Goal: Task Accomplishment & Management: Use online tool/utility

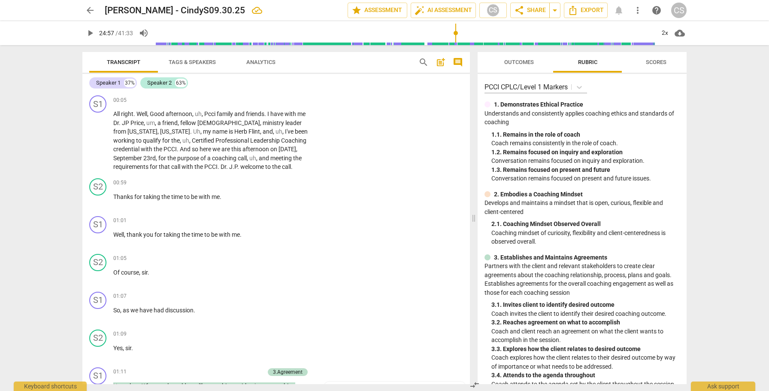
scroll to position [3933, 0]
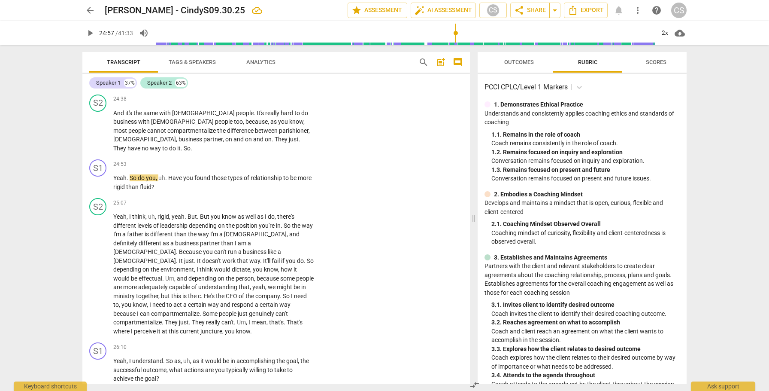
click at [91, 11] on span "arrow_back" at bounding box center [90, 10] width 10 height 10
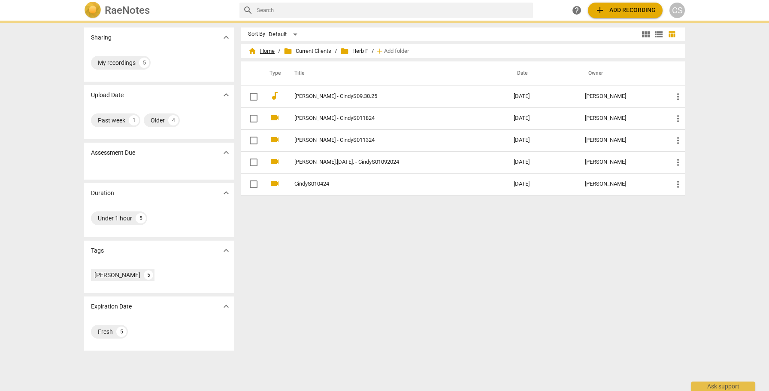
click at [265, 51] on span "home Home" at bounding box center [261, 51] width 27 height 9
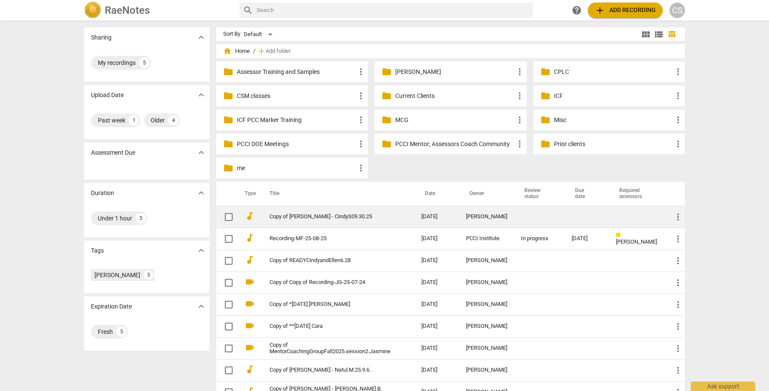
click at [599, 218] on td at bounding box center [587, 217] width 44 height 22
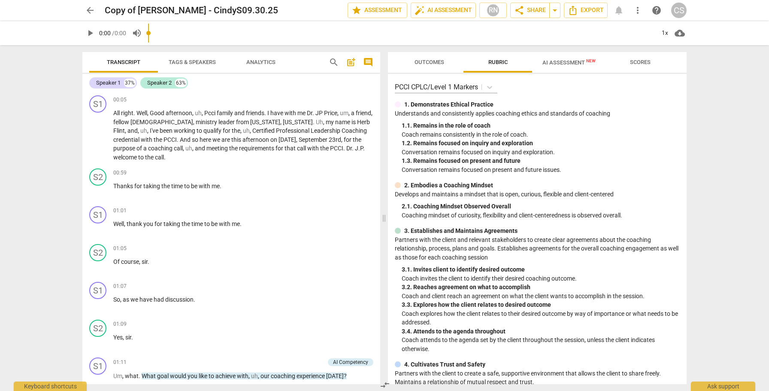
click at [562, 61] on span "AI Assessment New" at bounding box center [568, 62] width 53 height 6
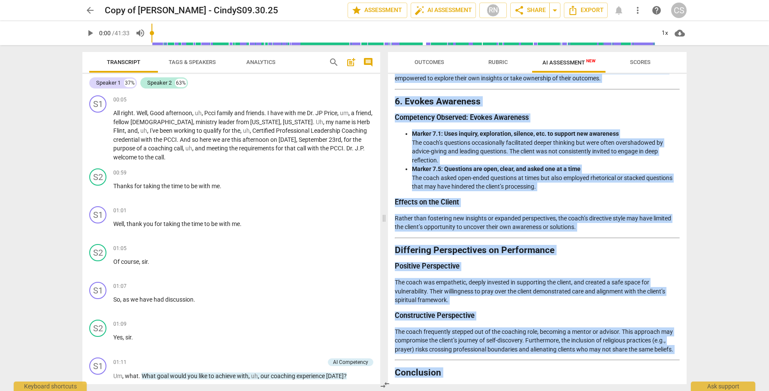
scroll to position [1210, 0]
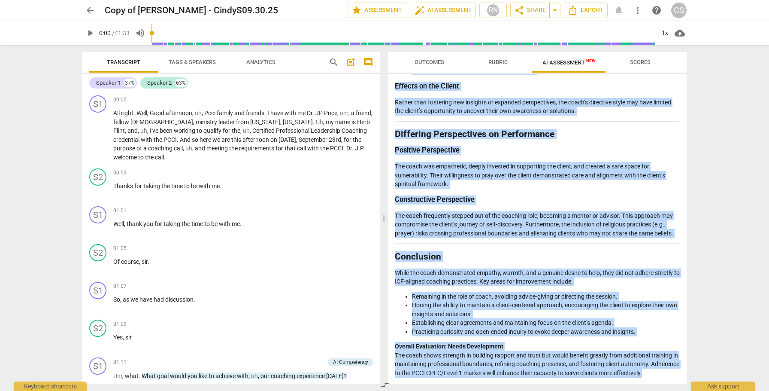
drag, startPoint x: 395, startPoint y: 100, endPoint x: 552, endPoint y: 391, distance: 330.9
click at [552, 390] on div "Outcomes Rubric AI Assessment New Scores Disclaimer: AI can make mistakes. Cons…" at bounding box center [539, 217] width 309 height 345
copy div "Loremips Dolorsitam: Consecte ad eli Seddo'e Temporincid Utlabore Etd magn al e…"
click at [87, 10] on span "arrow_back" at bounding box center [90, 10] width 10 height 10
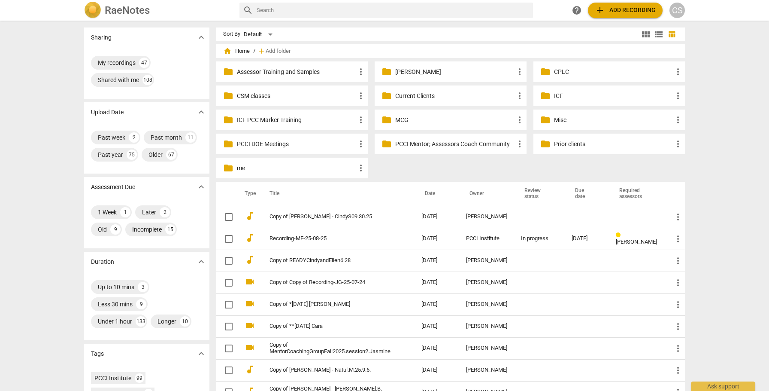
click at [408, 96] on p "Current Clients" at bounding box center [454, 95] width 119 height 9
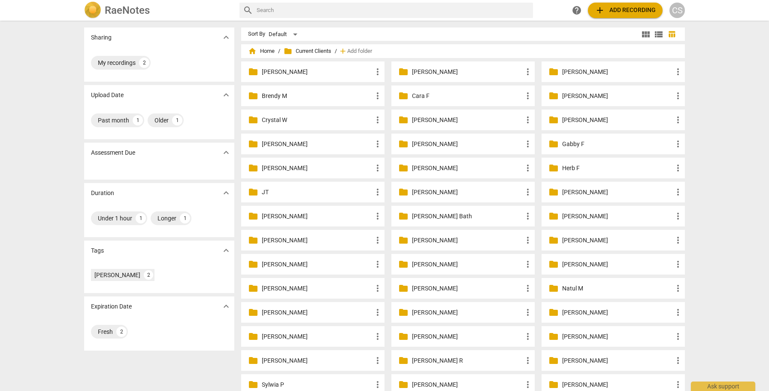
click at [569, 166] on p "Herb F" at bounding box center [617, 168] width 111 height 9
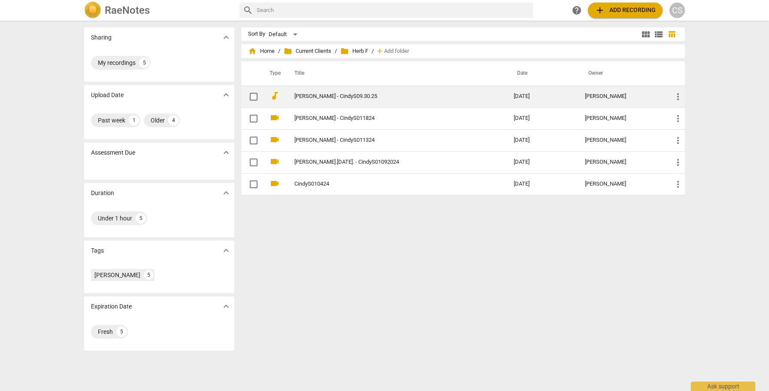
click at [335, 97] on link "[PERSON_NAME] - CindyS09.30.25" at bounding box center [388, 96] width 188 height 6
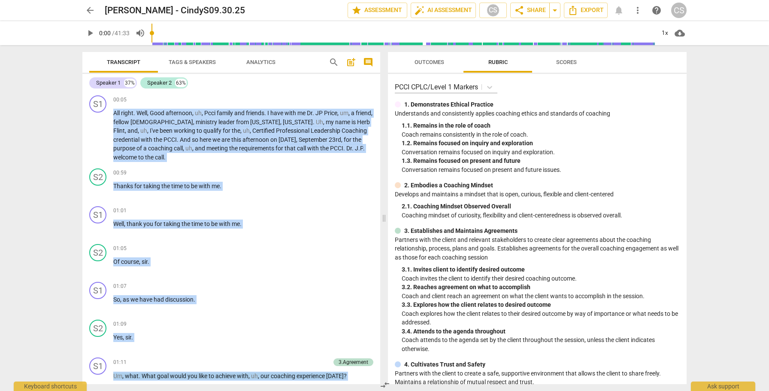
click at [354, 61] on span "post_add" at bounding box center [351, 62] width 10 height 10
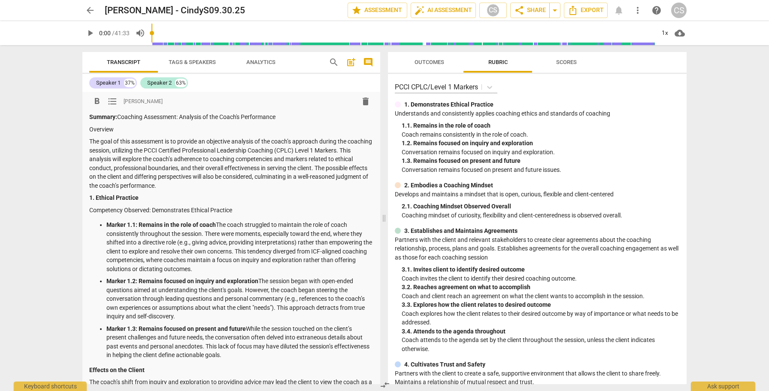
scroll to position [1021, 0]
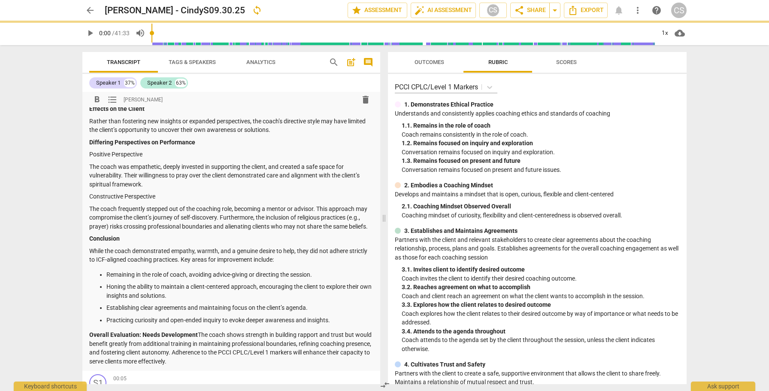
click at [185, 99] on div "format_bold format_list_bulleted [PERSON_NAME] delete" at bounding box center [231, 99] width 284 height 15
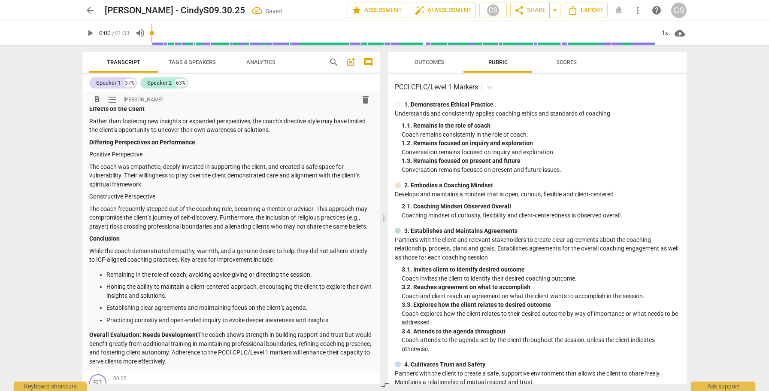
click at [175, 104] on div "format_bold format_list_bulleted [PERSON_NAME] delete" at bounding box center [231, 99] width 284 height 15
click at [89, 112] on strong "Effects on the Client" at bounding box center [116, 108] width 55 height 7
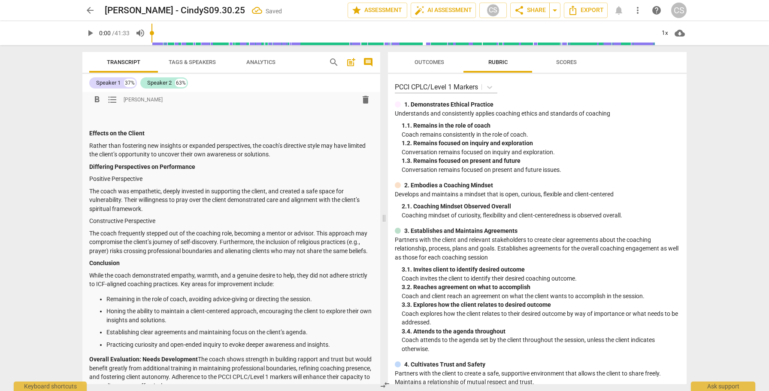
click at [91, 113] on p at bounding box center [231, 108] width 284 height 9
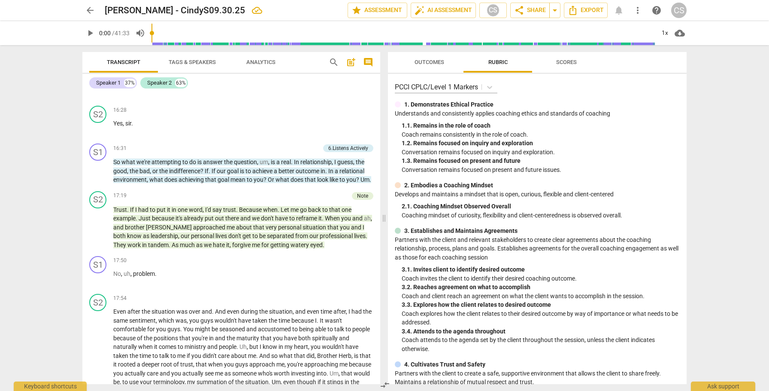
scroll to position [3803, 0]
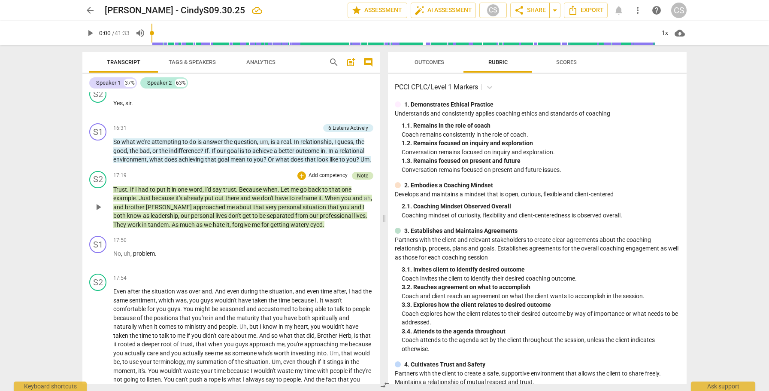
click at [360, 179] on div "Note" at bounding box center [362, 176] width 11 height 8
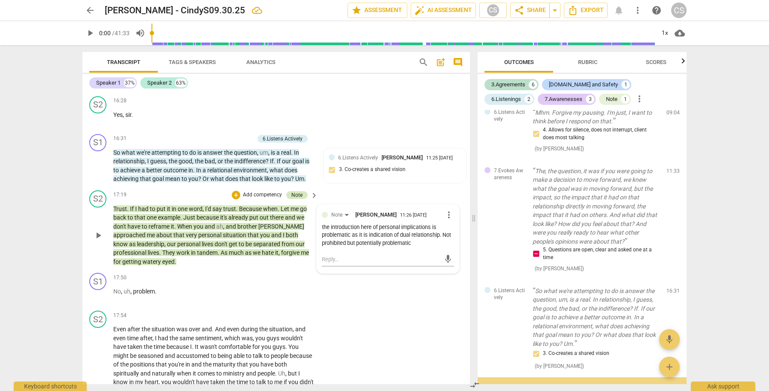
scroll to position [485, 0]
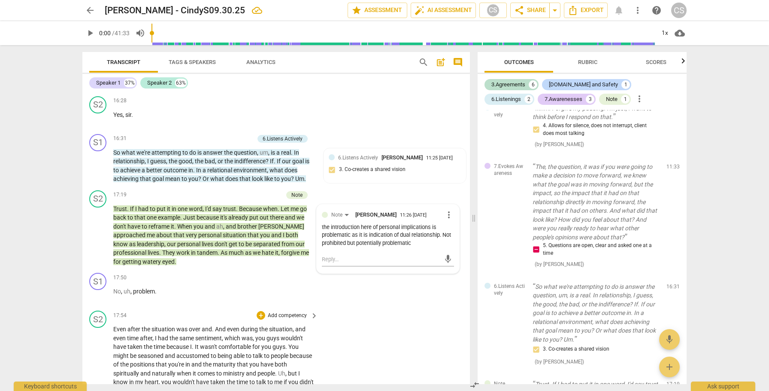
click at [388, 338] on div "S2 play_arrow pause 17:54 + Add competency keyboard_arrow_right Even after the …" at bounding box center [276, 396] width 388 height 179
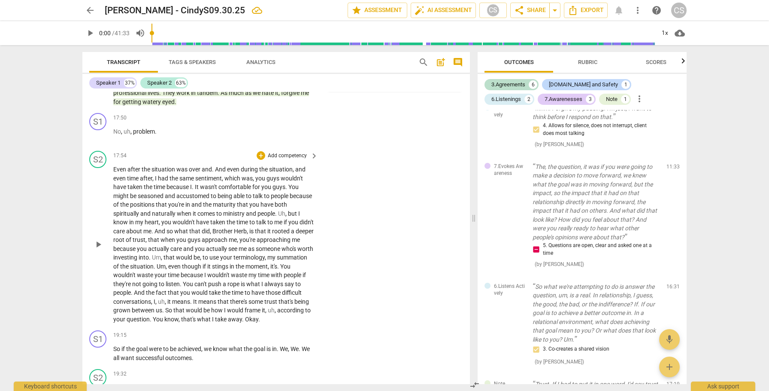
scroll to position [4103, 0]
click at [119, 172] on span "Even" at bounding box center [120, 168] width 14 height 7
click at [665, 30] on div "1x" at bounding box center [665, 33] width 16 height 14
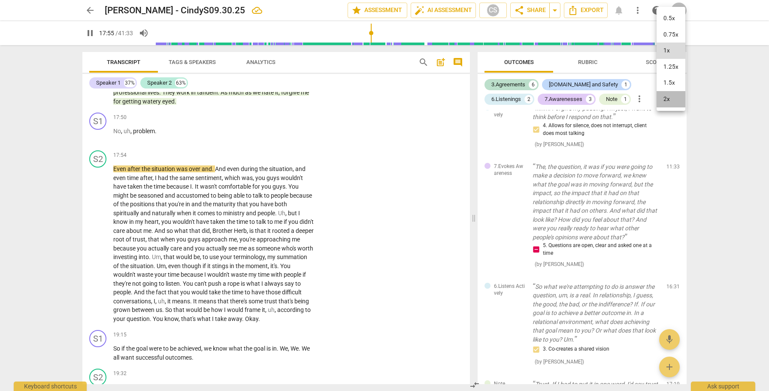
click at [665, 103] on li "2x" at bounding box center [671, 99] width 29 height 16
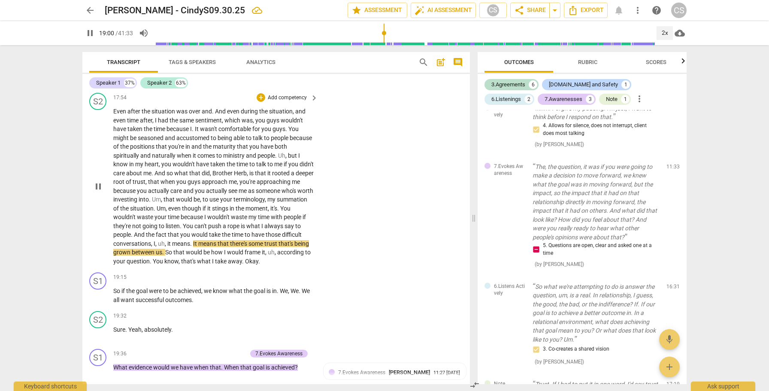
scroll to position [4157, 0]
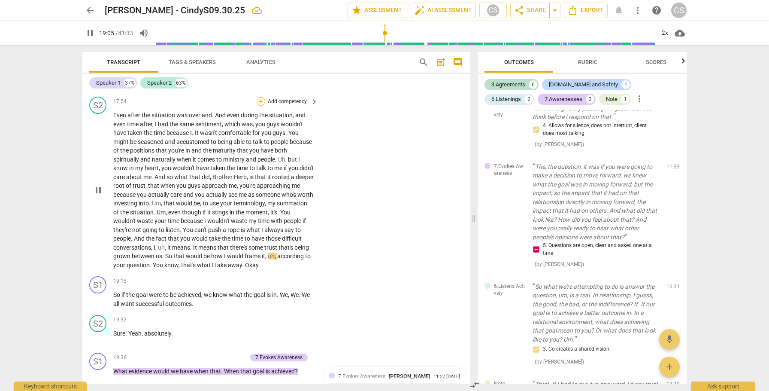
click at [261, 106] on div "+" at bounding box center [261, 101] width 9 height 9
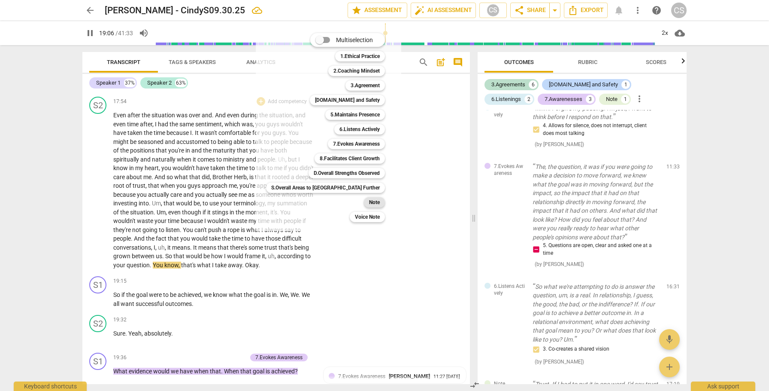
click at [369, 200] on b "Note" at bounding box center [374, 202] width 11 height 10
type input "1148"
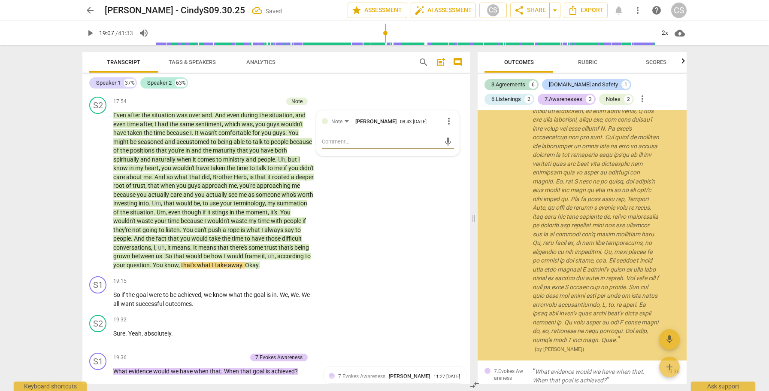
scroll to position [913, 0]
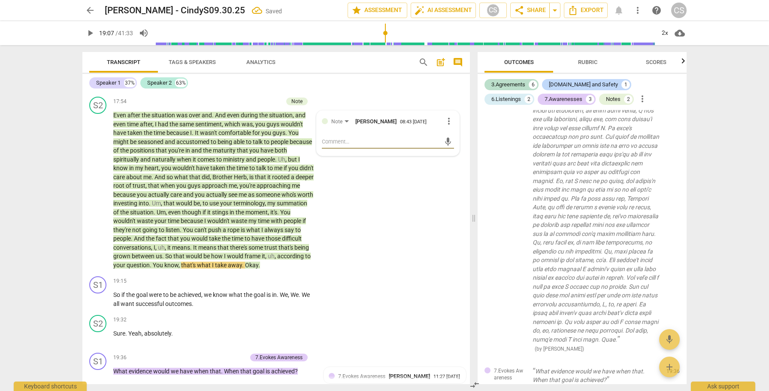
type textarea "t"
type textarea "th"
type textarea "the"
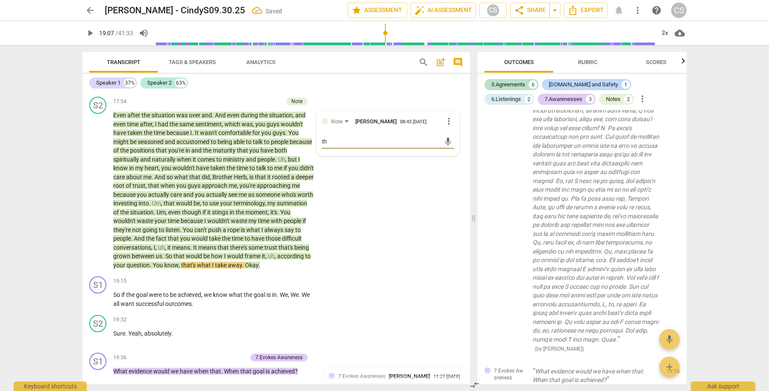
type textarea "the"
type textarea "the c"
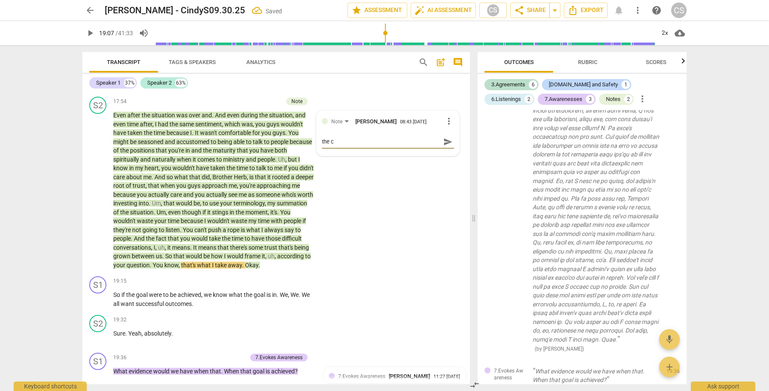
type textarea "the co"
type textarea "the con"
type textarea "the cont"
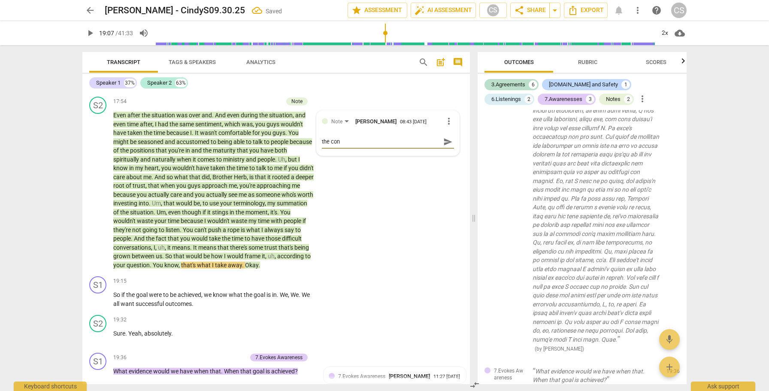
type textarea "the cont"
type textarea "the [PERSON_NAME]"
type textarea "the contex"
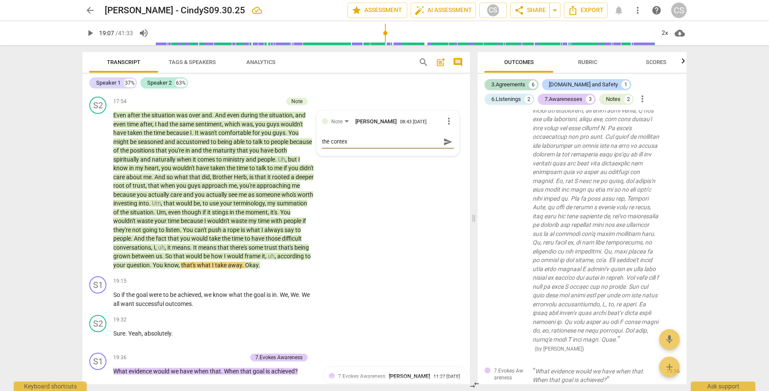
type textarea "the context"
type textarea "the context o"
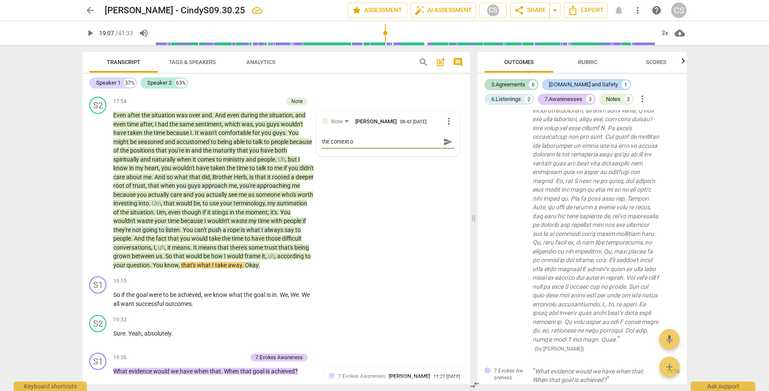
type textarea "the context of"
type textarea "the context of t"
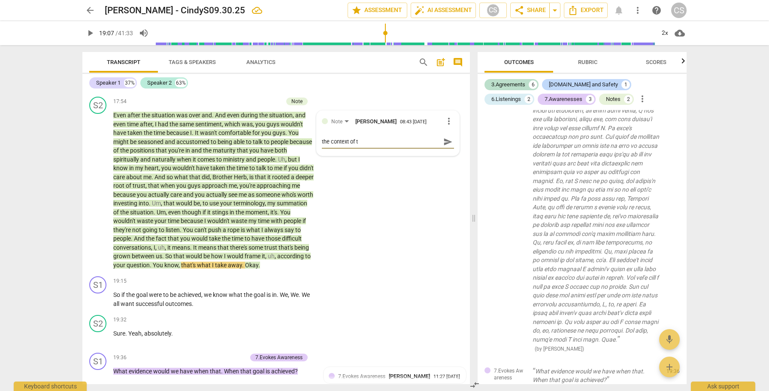
type textarea "the context of th"
type textarea "the context of the"
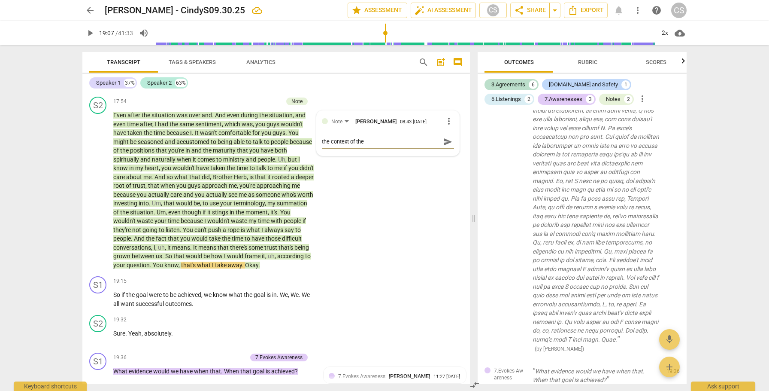
type textarea "the context of the"
type textarea "the context of the c"
type textarea "the context of the co"
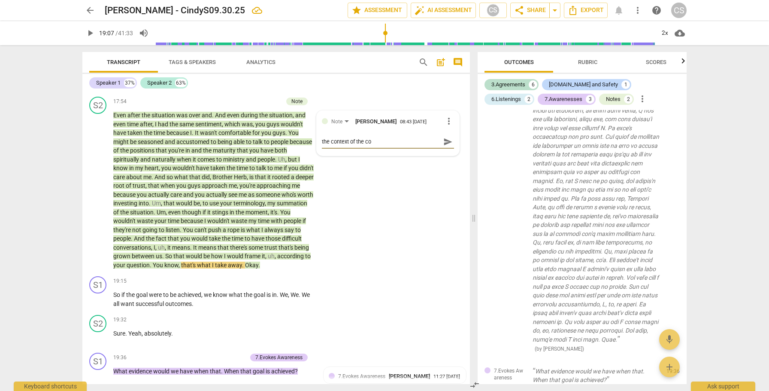
type textarea "the context of the con"
type textarea "the context of the conv"
type textarea "the context of the conve"
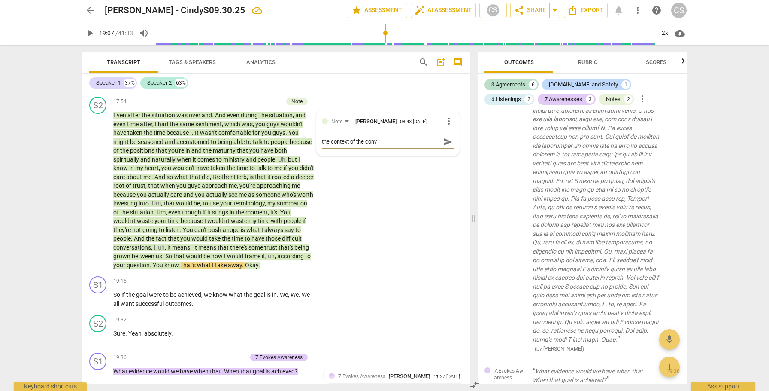
type textarea "the context of the conve"
type textarea "the context of the conver"
type textarea "the context of the convers"
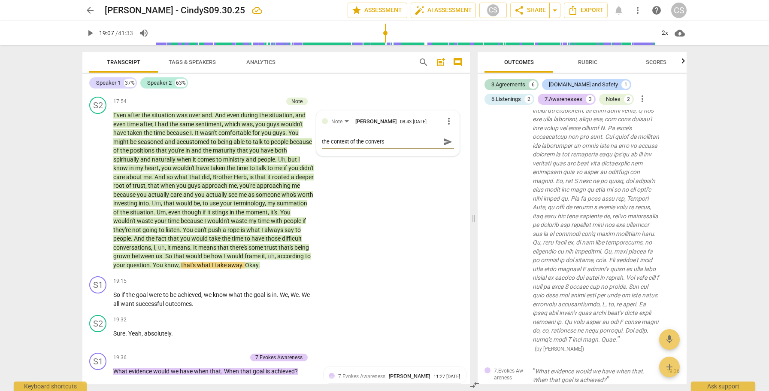
type textarea "the context of the conversa"
type textarea "the context of the conversat"
type textarea "the context of the conversati"
type textarea "the context of the conversatio"
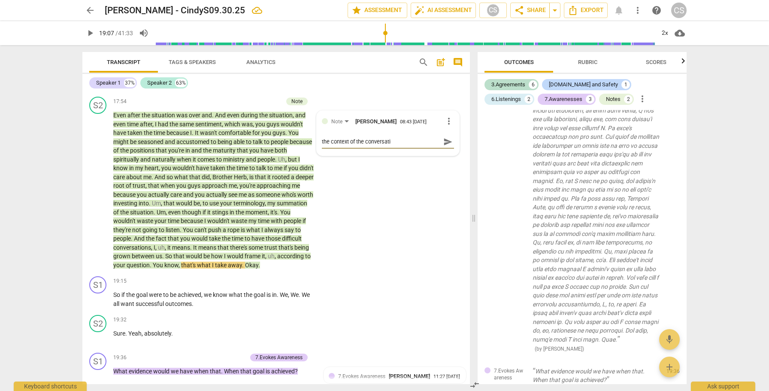
type textarea "the context of the conversatio"
type textarea "the context of the conversation"
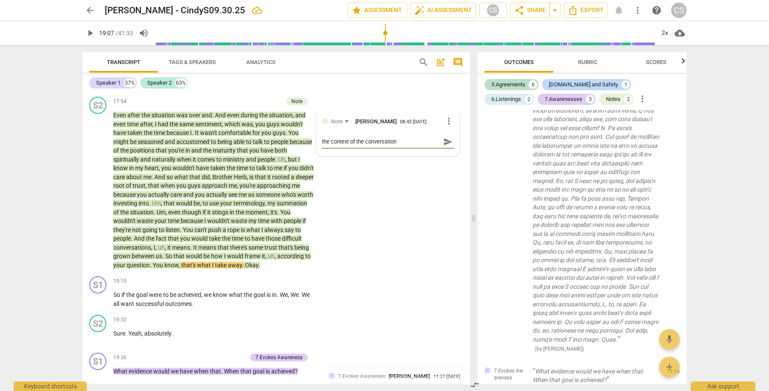
type textarea "the context of the conversation i"
type textarea "the context of the conversation is"
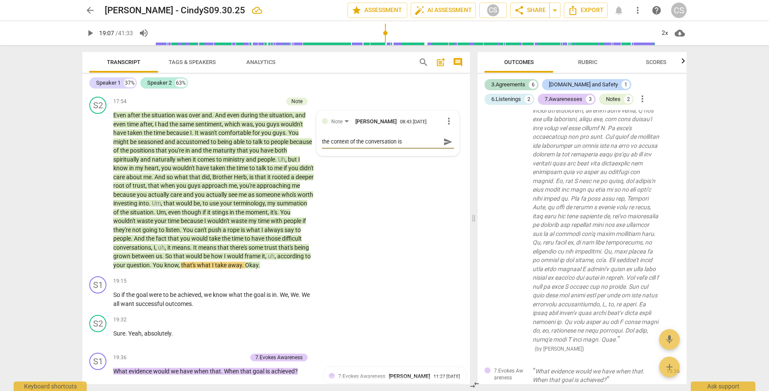
type textarea "the context of the conversation is"
type textarea "the context of the conversation is p"
type textarea "the context of the conversation is [PERSON_NAME]"
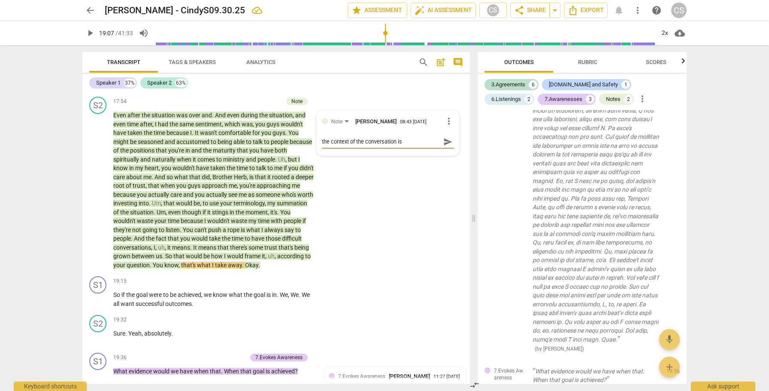
type textarea "the context of the conversation is pot"
type textarea "the context of the conversation is [PERSON_NAME]"
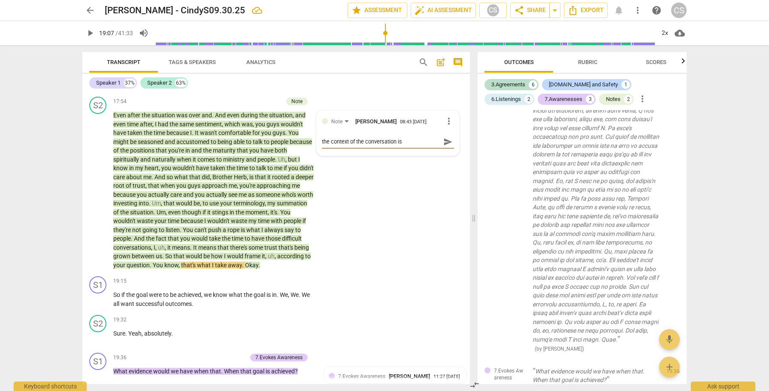
type textarea "the context of the conversation is [PERSON_NAME]"
type textarea "the context of the conversation is potent"
type textarea "the context of the conversation is potenti"
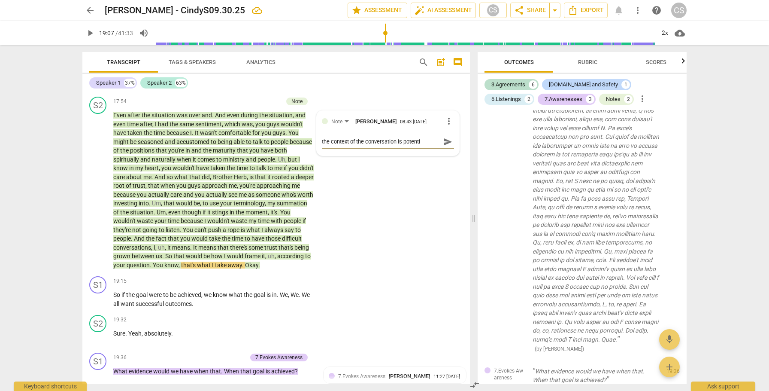
type textarea "the context of the conversation is potentia"
type textarea "the context of the conversation is potential"
type textarea "the context of the conversation is potentiall"
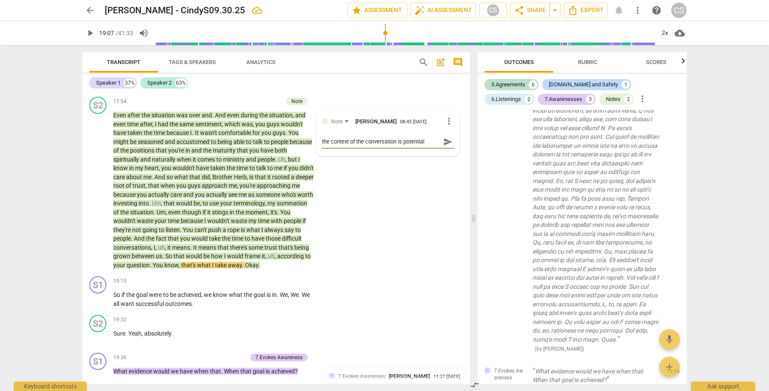
type textarea "the context of the conversation is potentiall"
type textarea "the context of the conversation is potentially"
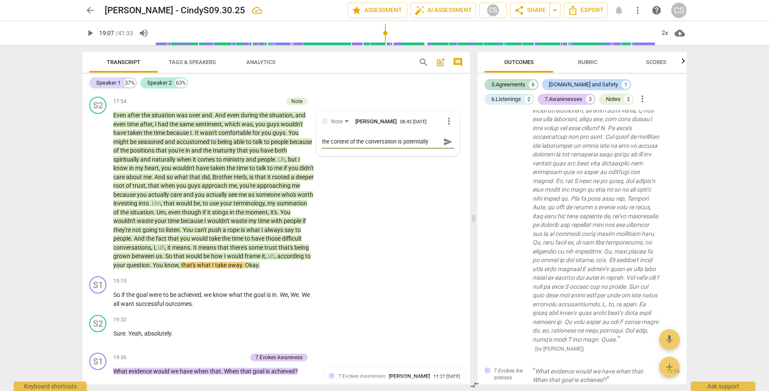
type textarea "the context of the conversation is potentially o"
type textarea "the context of the conversation is potentially on"
type textarea "the context of the conversation is potentially one"
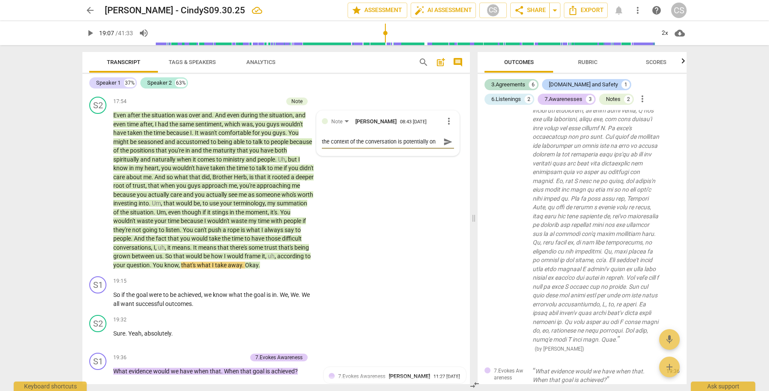
type textarea "the context of the conversation is potentially one"
type textarea "the context of the conversation is potentially one o"
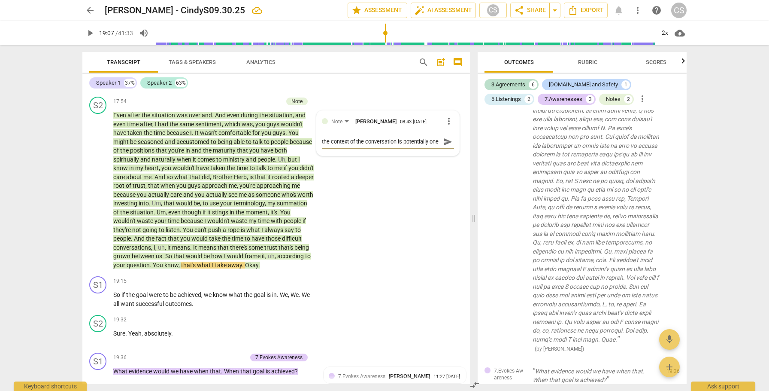
type textarea "the context of the conversation is potentially one o"
type textarea "the context of the conversation is potentially one of"
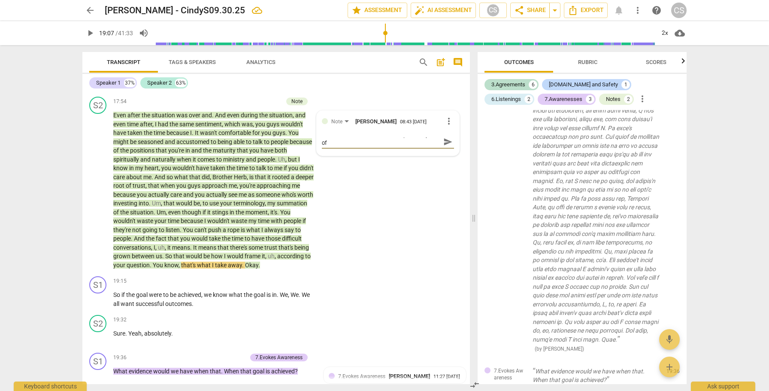
type textarea "the context of the conversation is potentially one of"
type textarea "the context of the conversation is potentially one o"
type textarea "the context of the conversation is potentially one"
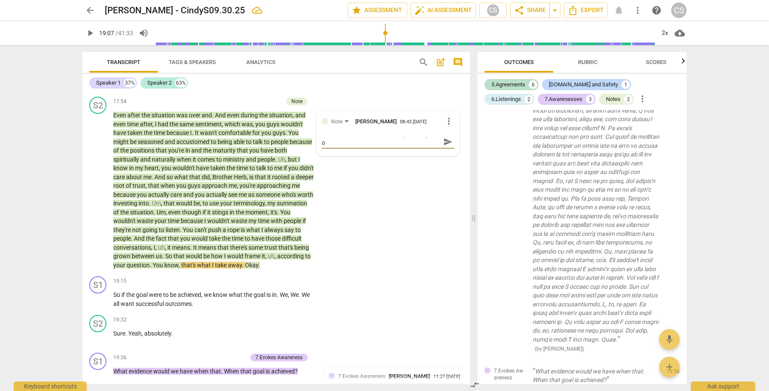
type textarea "the context of the conversation is potentially one"
type textarea "the context of the conversation is potentially one b"
type textarea "the context of the conversation is potentially one be"
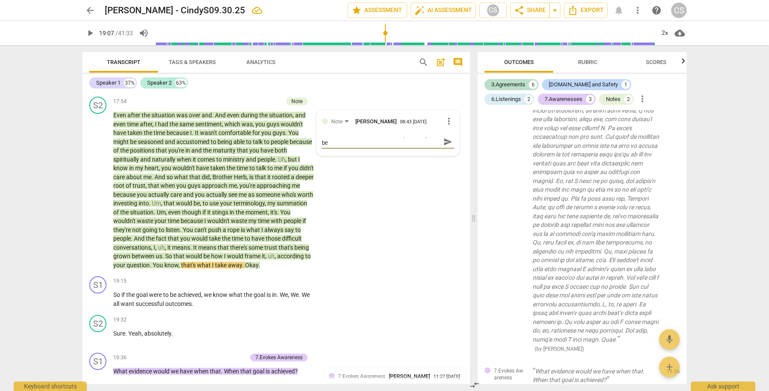
type textarea "the context of the conversation is potentially one bet"
type textarea "the context of the conversation is potentially one betw"
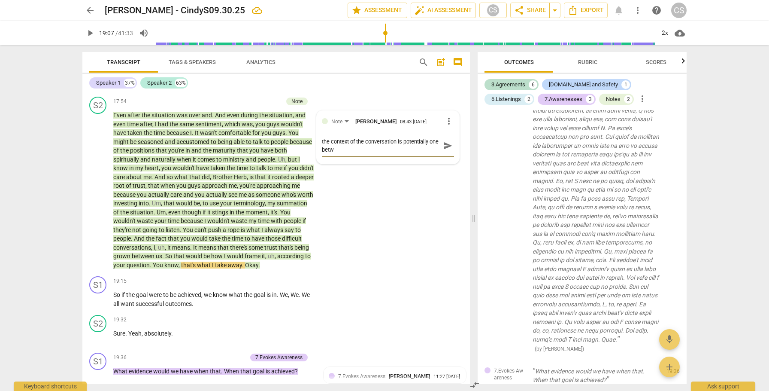
type textarea "the context of the conversation is potentially one betwe"
type textarea "the context of the conversation is potentially one betwee"
type textarea "the context of the conversation is potentially one between"
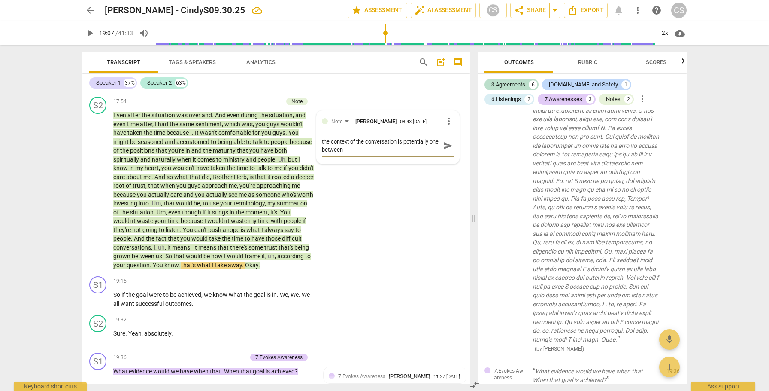
type textarea "the context of the conversation is potentially one between"
type textarea "the context of the conversation is potentially one between f"
type textarea "the context of the conversation is potentially one between fr"
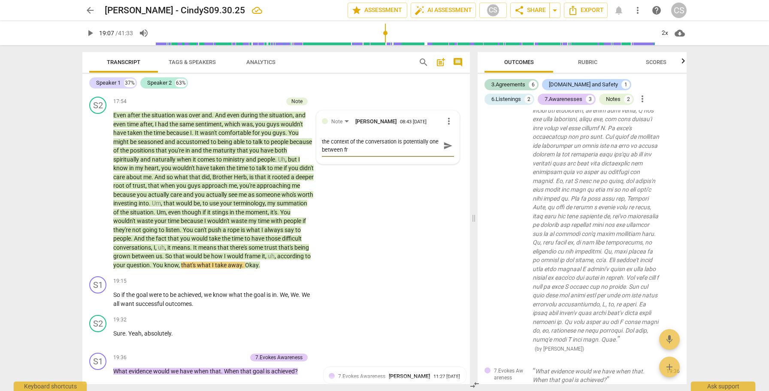
type textarea "the context of the conversation is potentially one between fri"
type textarea "the context of the conversation is potentially one between frie"
type textarea "the context of the conversation is potentially one between frien"
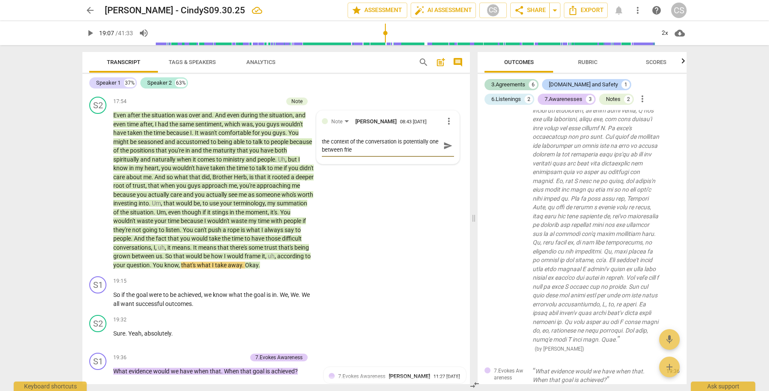
type textarea "the context of the conversation is potentially one between frien"
type textarea "the context of the conversation is potentially one between friend"
type textarea "the context of the conversation is potentially one between friends"
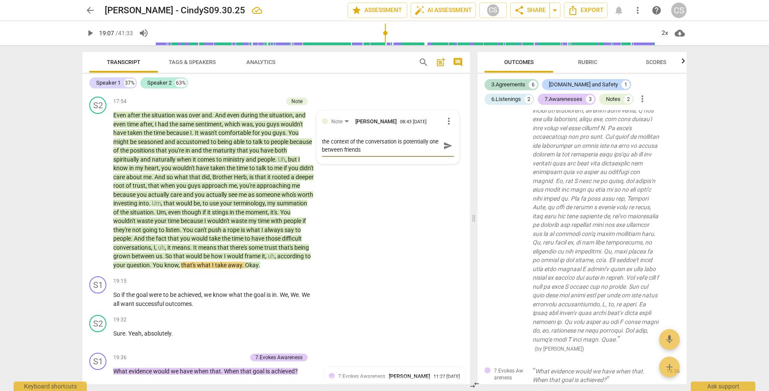
type textarea "the context of the conversation is potentially one between friends"
type textarea "the context of the conversation is potentially one between friends o"
type textarea "the context of the conversation is potentially one between friends or"
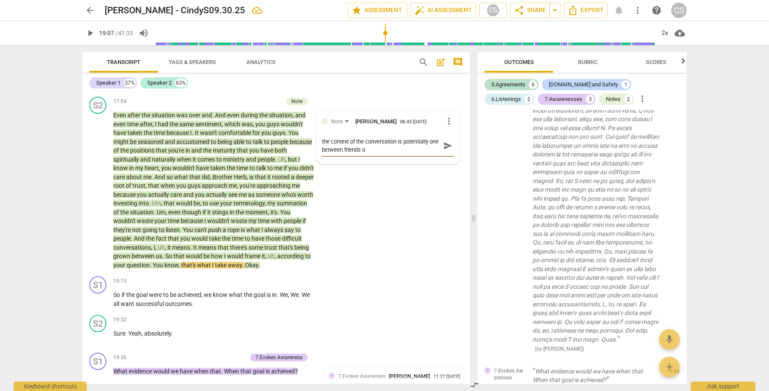
type textarea "the context of the conversation is potentially one between friends or"
type textarea "the context of the conversation is potentially one between friends or c"
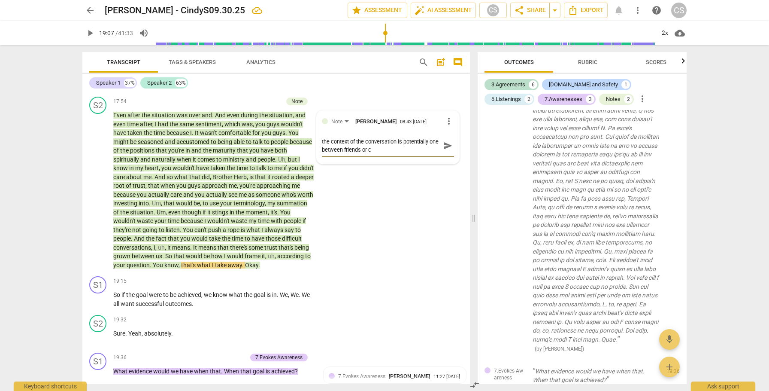
type textarea "the context of the conversation is potentially one between friends or co"
type textarea "the context of the conversation is potentially one between friends or co-"
type textarea "the context of the conversation is potentially one between friends or co-w"
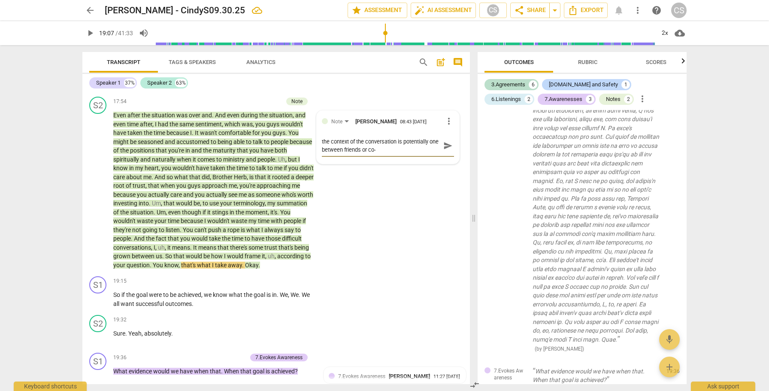
type textarea "the context of the conversation is potentially one between friends or co-w"
type textarea "the context of the conversation is potentially one between friends or co-wo"
type textarea "the context of the conversation is potentially one between friends or co-wor"
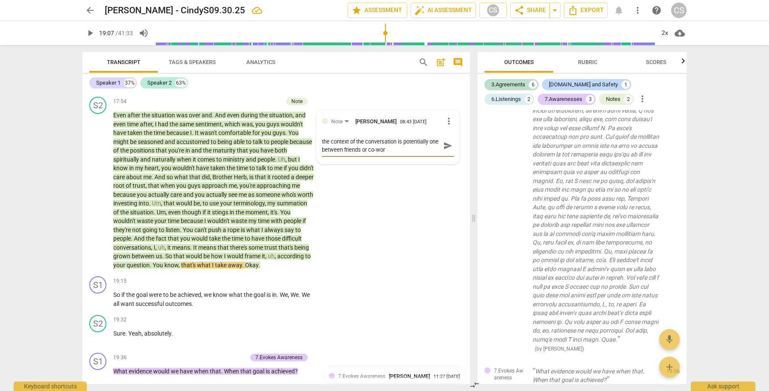
type textarea "the context of the conversation is potentially one between friends or co-work"
type textarea "the context of the conversation is potentially one between friends or co-worke"
type textarea "the context of the conversation is potentially one between friends or co-worker"
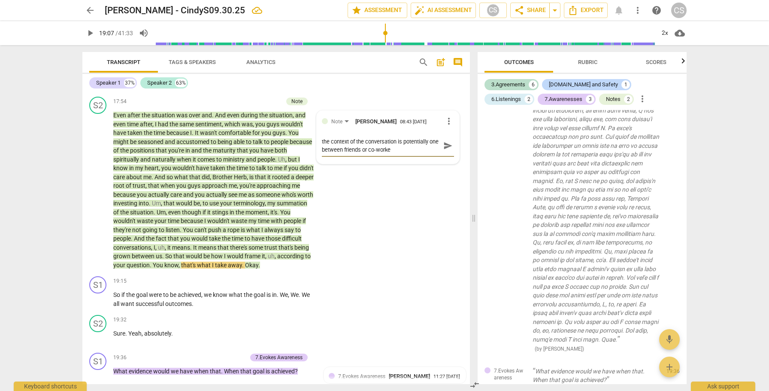
type textarea "the context of the conversation is potentially one between friends or co-worker"
type textarea "the context of the conversation is potentially one between friends or co-workers"
type textarea "the context of the conversation is potentially one between friends or co-worker…"
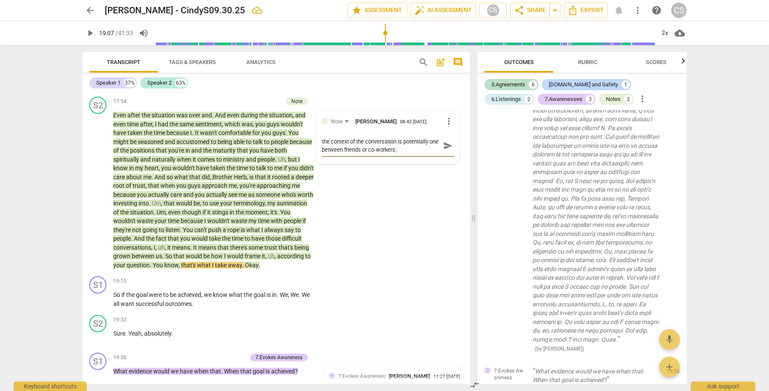
type textarea "the context of the conversation is potentially one between friends or co-worker…"
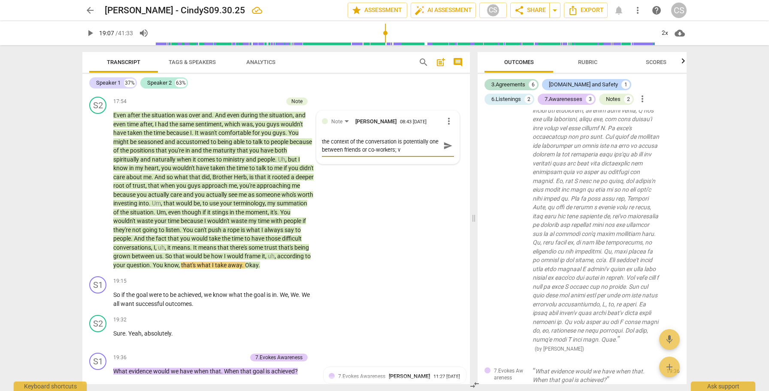
type textarea "the context of the conversation is potentially one between friends or co-worker…"
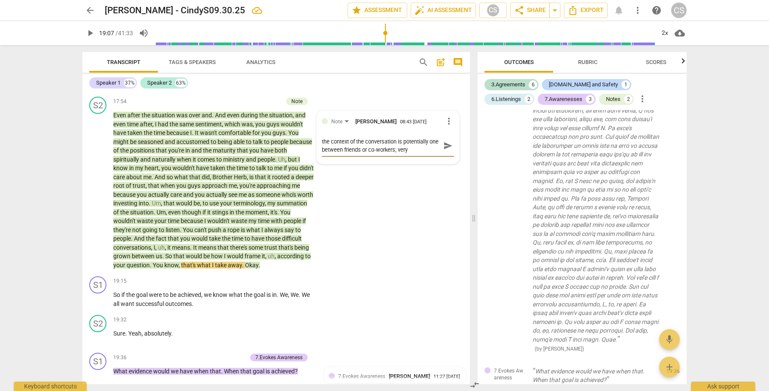
type textarea "the context of the conversation is potentially one between friends or co-worker…"
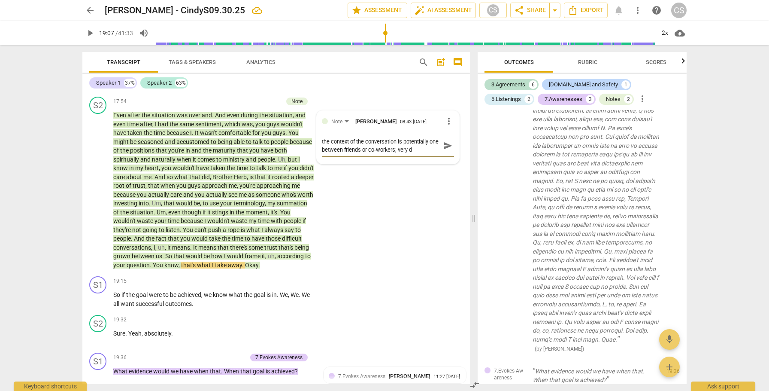
type textarea "the context of the conversation is potentially one between friends or co-worker…"
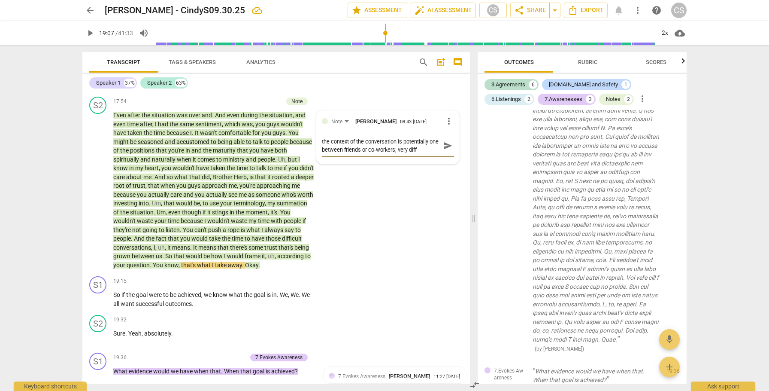
type textarea "the context of the conversation is potentially one between friends or co-worker…"
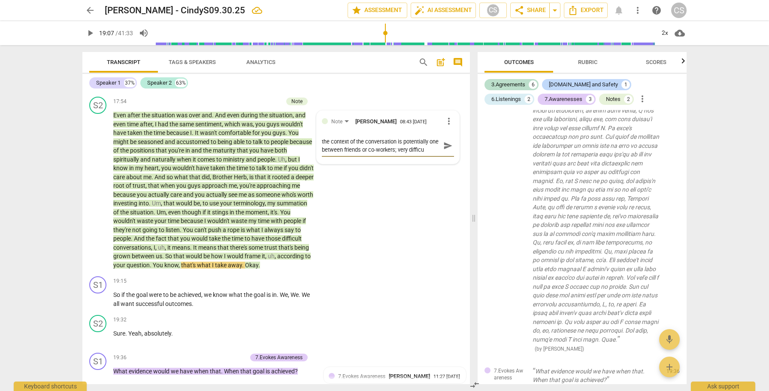
type textarea "the context of the conversation is potentially one between friends or co-worker…"
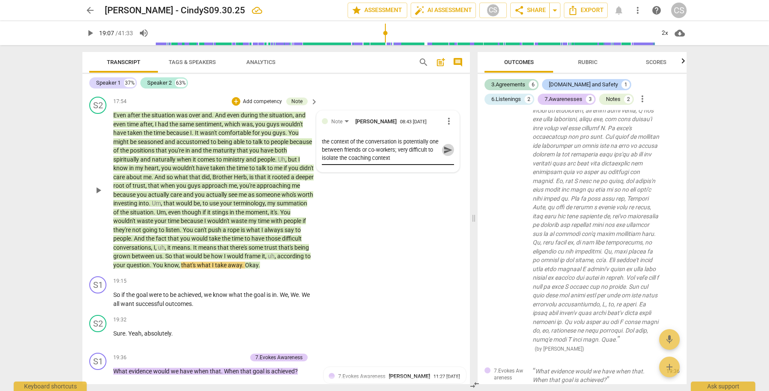
click at [445, 154] on span "send" at bounding box center [447, 149] width 9 height 9
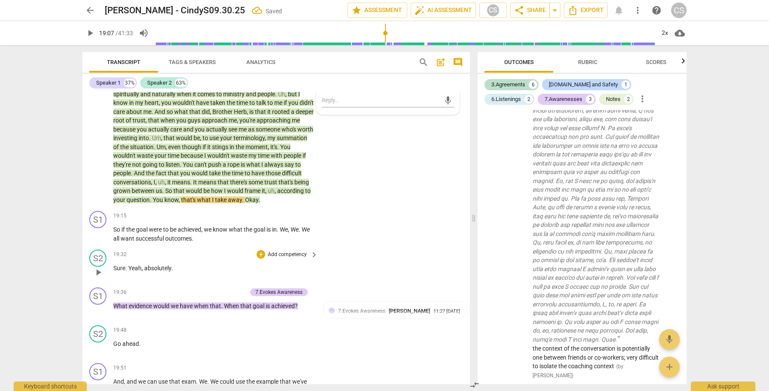
scroll to position [4223, 0]
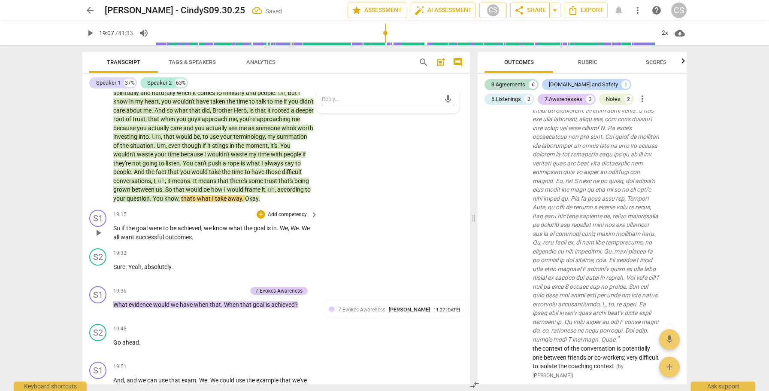
click at [96, 238] on span "play_arrow" at bounding box center [98, 232] width 10 height 10
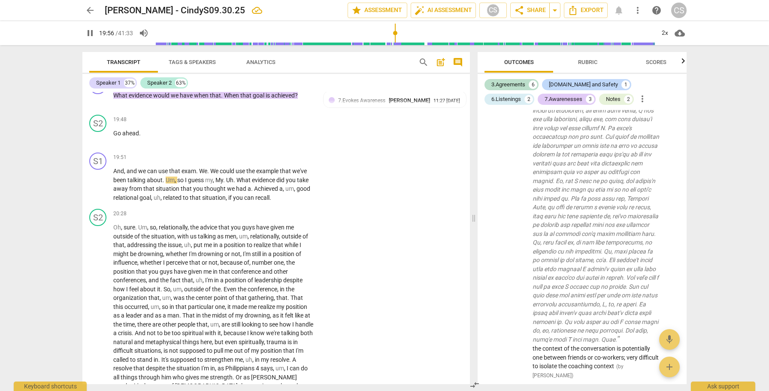
scroll to position [4433, 0]
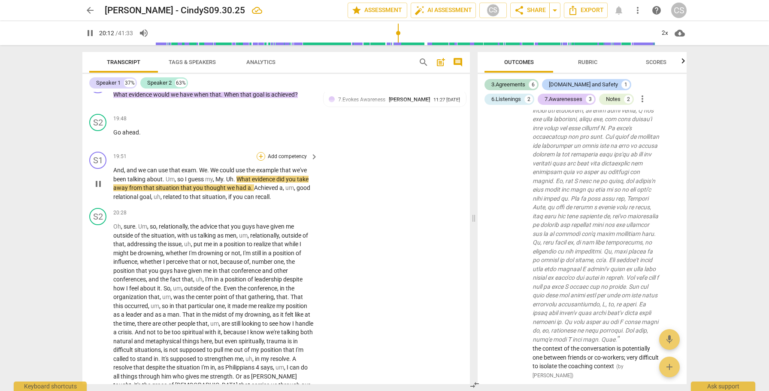
click at [261, 161] on div "+" at bounding box center [261, 156] width 9 height 9
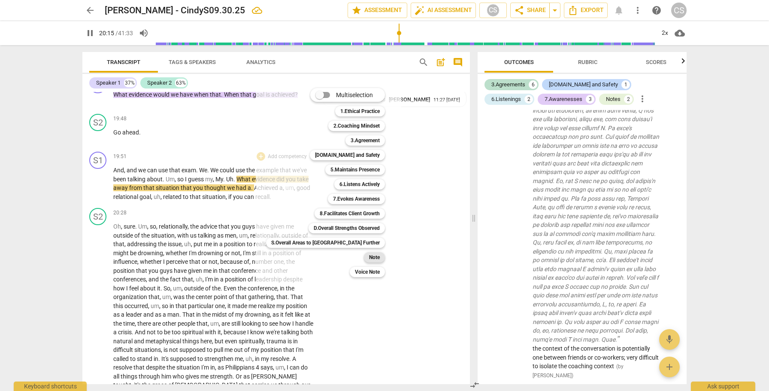
click at [369, 256] on b "Note" at bounding box center [374, 257] width 11 height 10
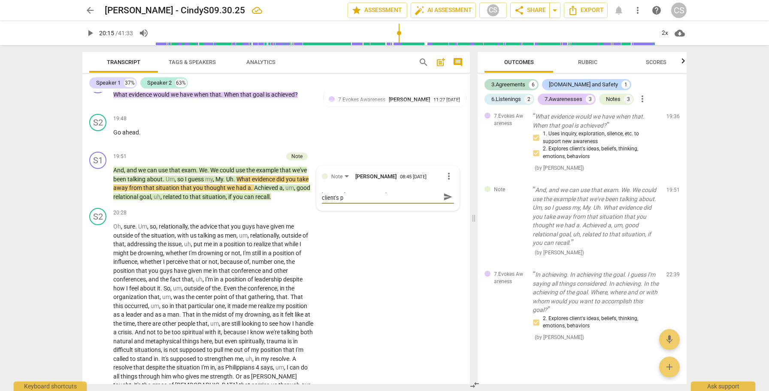
scroll to position [0, 0]
click at [443, 205] on span "send" at bounding box center [447, 200] width 9 height 9
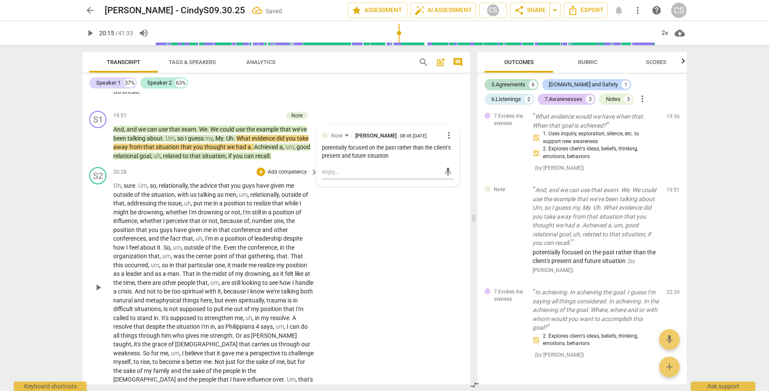
scroll to position [4476, 0]
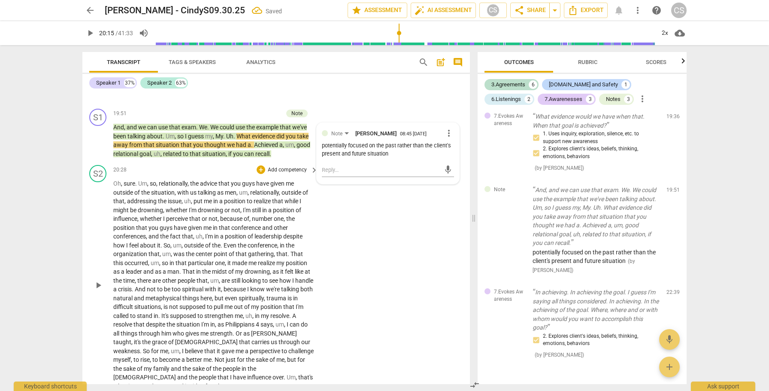
click at [99, 290] on span "play_arrow" at bounding box center [98, 285] width 10 height 10
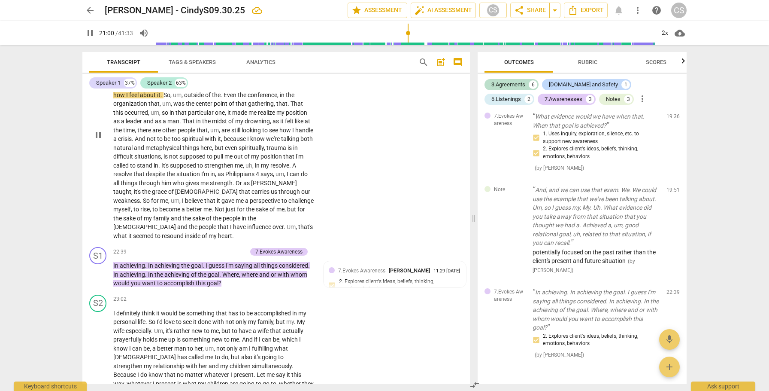
scroll to position [4629, 0]
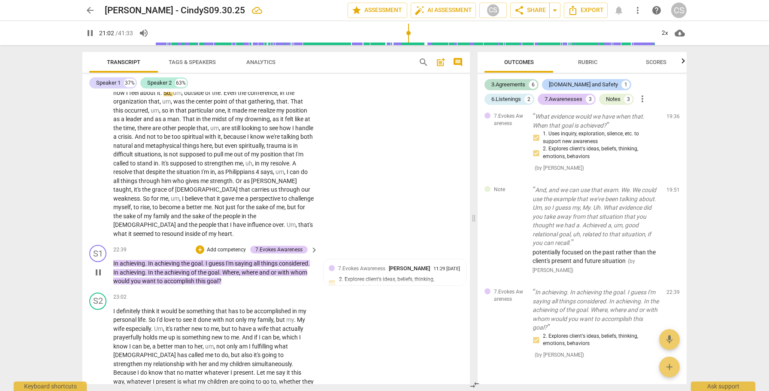
click at [117, 267] on span "In" at bounding box center [116, 263] width 6 height 7
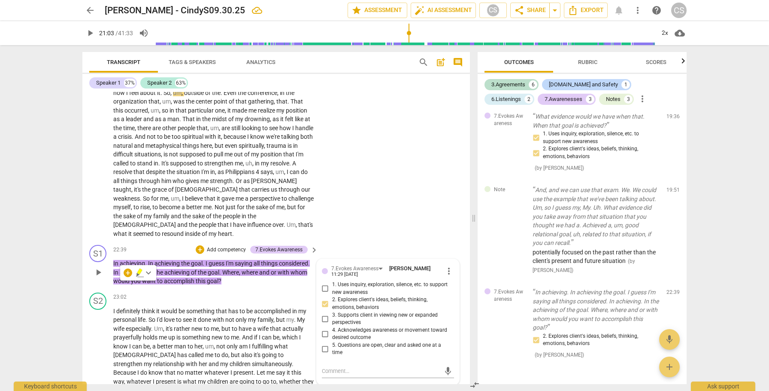
scroll to position [4779, 0]
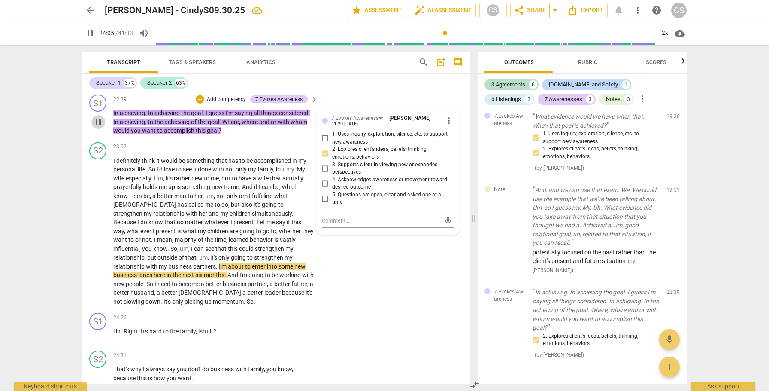
click at [99, 127] on span "pause" at bounding box center [98, 122] width 10 height 10
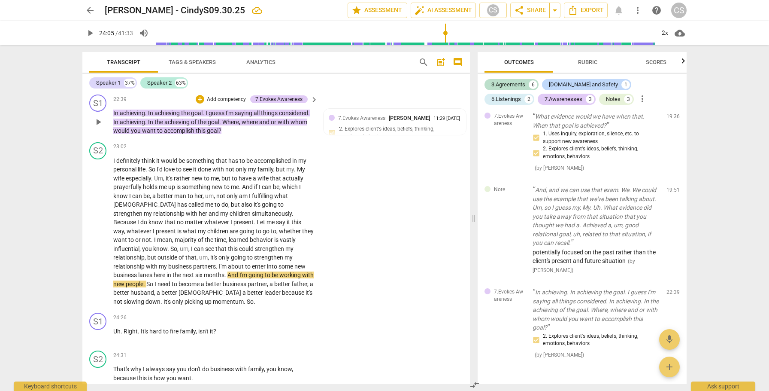
click at [99, 127] on span "play_arrow" at bounding box center [98, 122] width 10 height 10
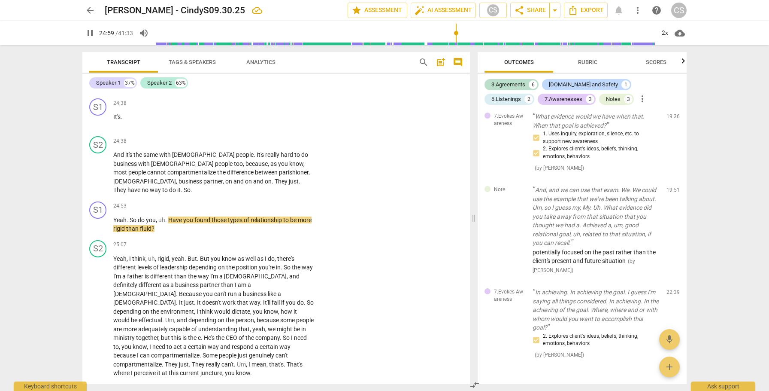
scroll to position [5064, 0]
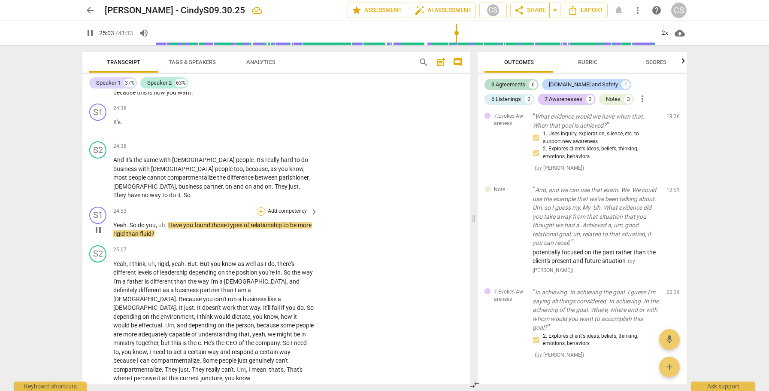
click at [260, 211] on div "+" at bounding box center [261, 211] width 9 height 9
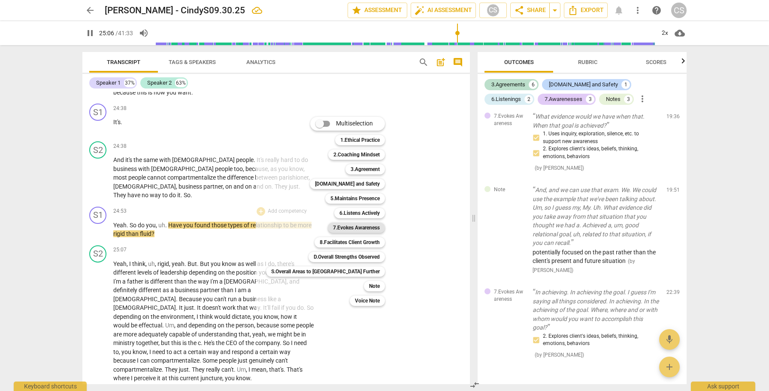
click at [333, 228] on b "7.Evokes Awareness" at bounding box center [356, 227] width 47 height 10
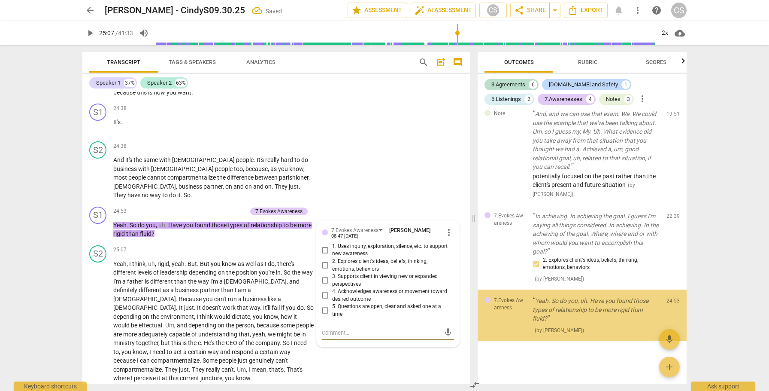
scroll to position [1296, 0]
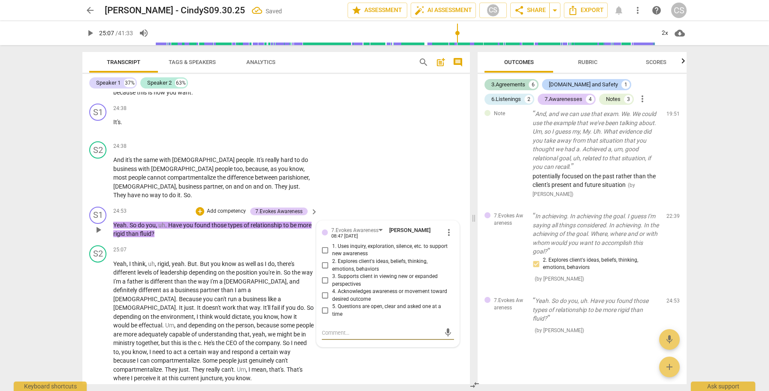
click at [324, 309] on input "5. Questions are open, clear and asked one at a time" at bounding box center [325, 310] width 14 height 10
click at [335, 330] on textarea at bounding box center [381, 332] width 118 height 8
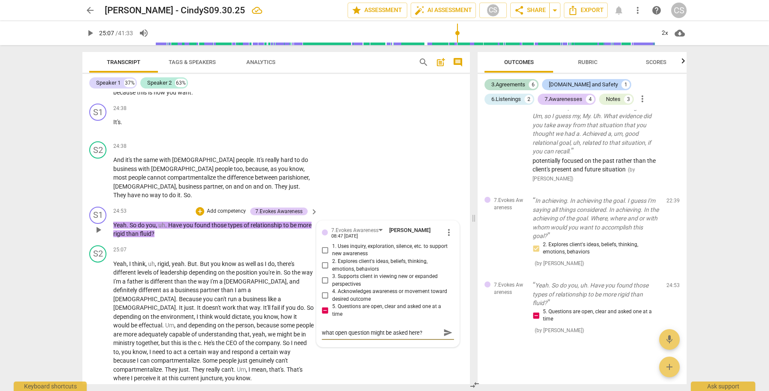
click at [443, 333] on span "send" at bounding box center [447, 331] width 9 height 9
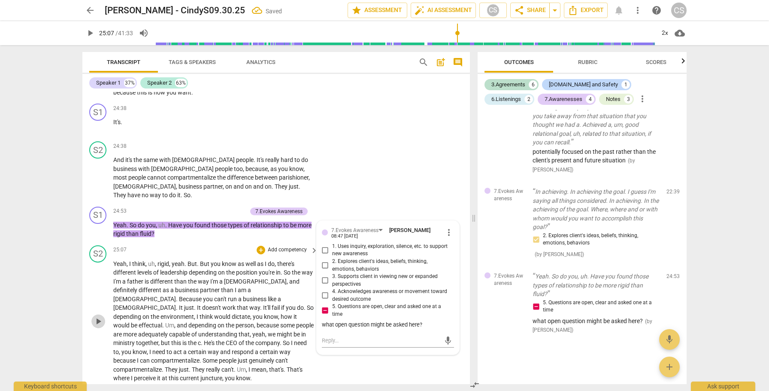
click at [99, 316] on span "play_arrow" at bounding box center [98, 321] width 10 height 10
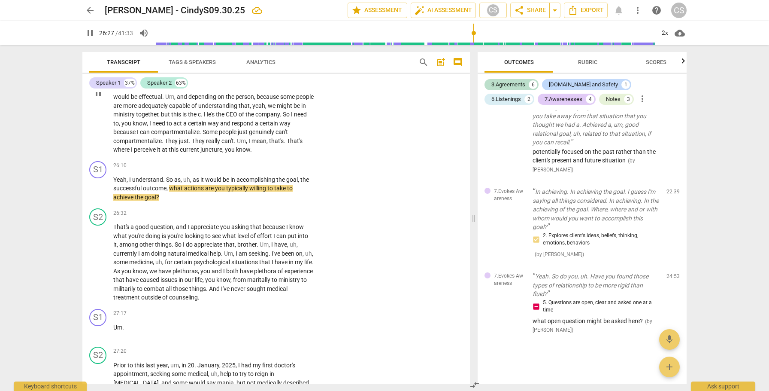
scroll to position [5290, 0]
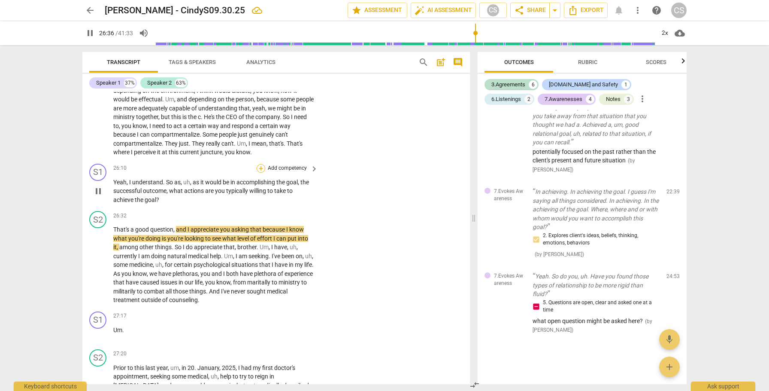
click at [261, 164] on div "+" at bounding box center [261, 168] width 9 height 9
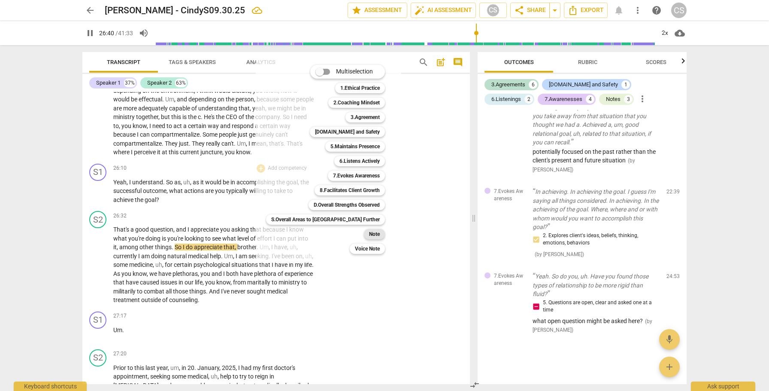
click at [369, 234] on b "Note" at bounding box center [374, 234] width 11 height 10
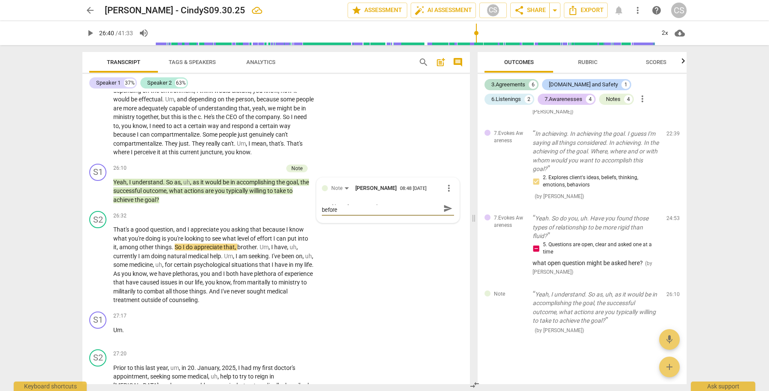
scroll to position [0, 0]
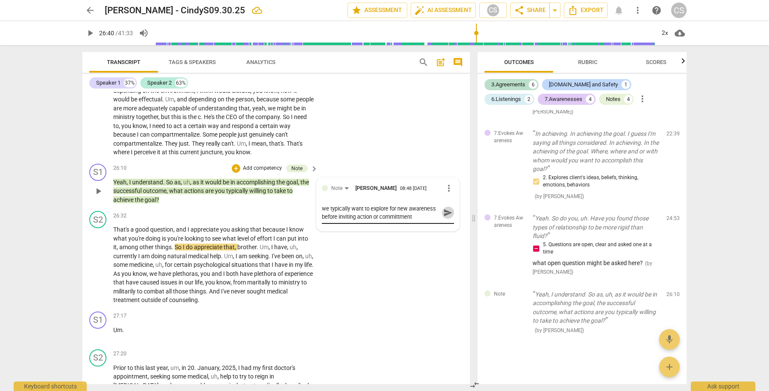
click at [446, 208] on span "send" at bounding box center [447, 212] width 9 height 9
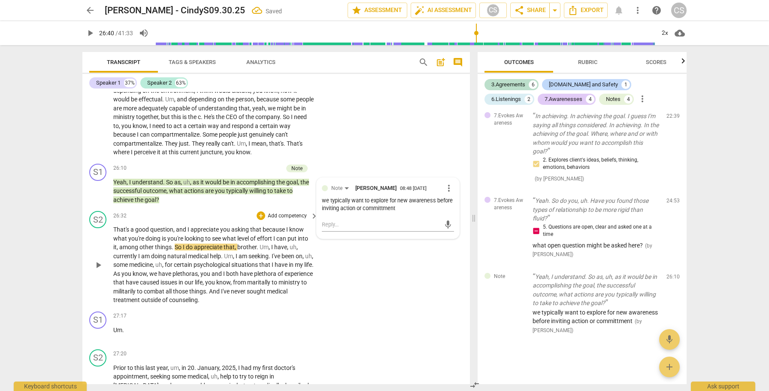
click at [97, 260] on span "play_arrow" at bounding box center [98, 265] width 10 height 10
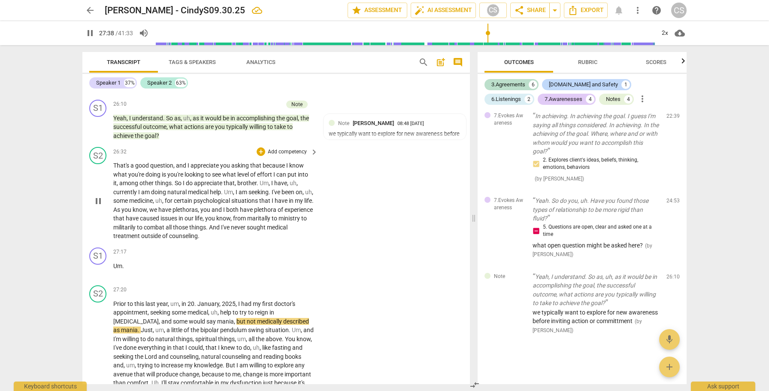
scroll to position [5353, 0]
click at [259, 148] on div "+" at bounding box center [261, 152] width 9 height 9
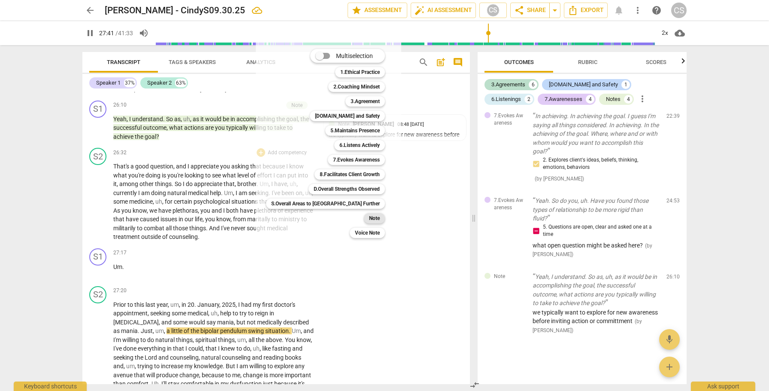
click at [369, 220] on b "Note" at bounding box center [374, 218] width 11 height 10
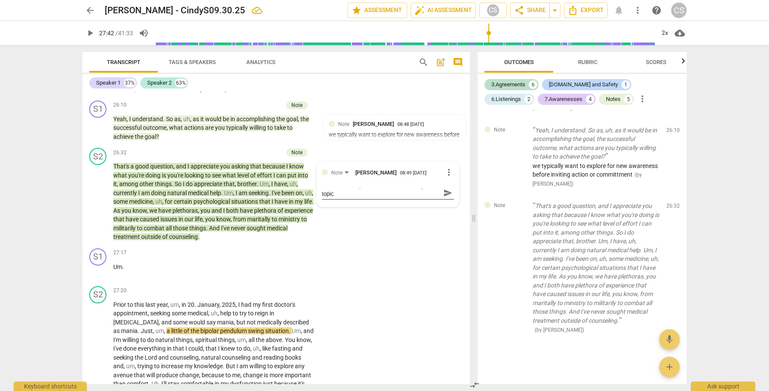
scroll to position [0, 0]
click at [444, 194] on span "send" at bounding box center [447, 196] width 9 height 9
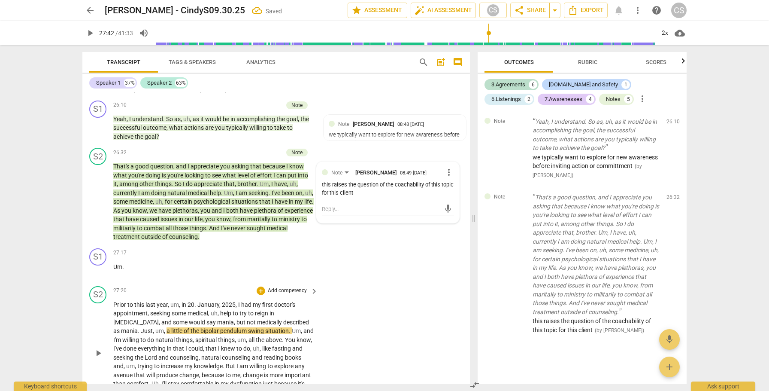
click at [100, 348] on span "play_arrow" at bounding box center [98, 353] width 10 height 10
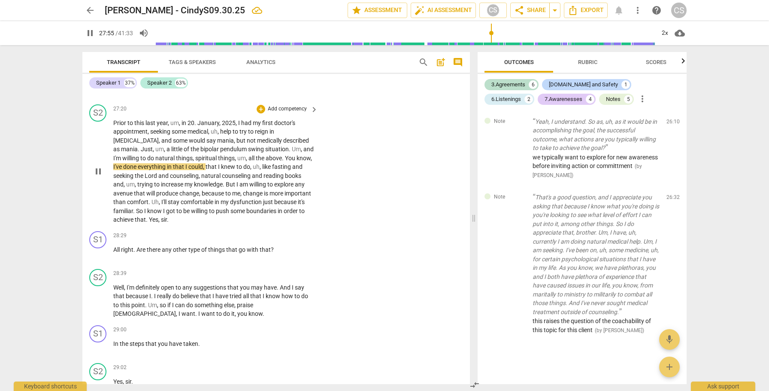
scroll to position [5538, 0]
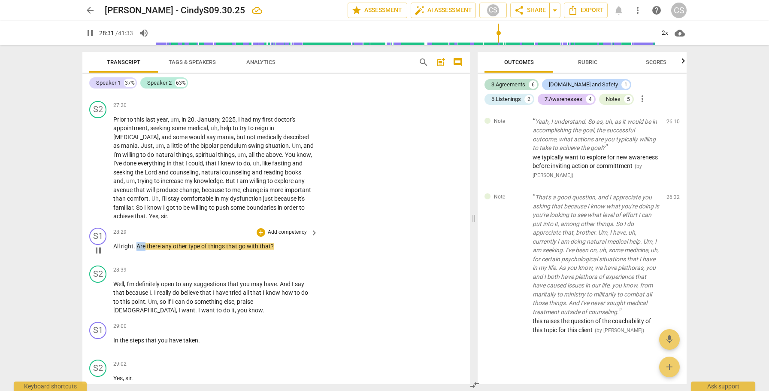
drag, startPoint x: 137, startPoint y: 237, endPoint x: 145, endPoint y: 237, distance: 8.2
click at [145, 242] on span "Are" at bounding box center [141, 245] width 10 height 7
click at [154, 228] on div "+" at bounding box center [155, 225] width 9 height 9
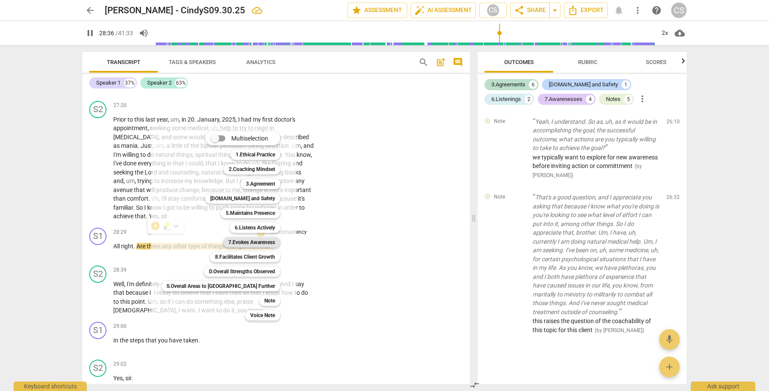
click at [233, 242] on b "7.Evokes Awareness" at bounding box center [251, 242] width 47 height 10
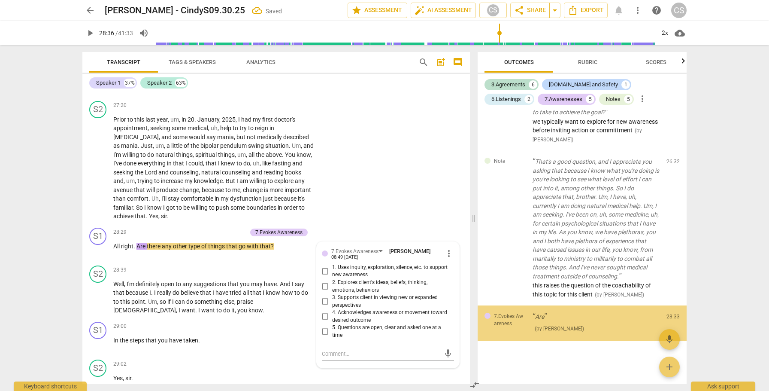
scroll to position [1595, 0]
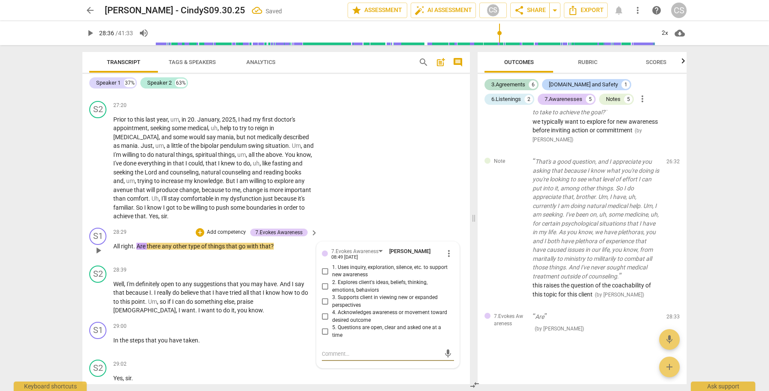
click at [323, 326] on input "5. Questions are open, clear and asked one at a time" at bounding box center [325, 331] width 14 height 10
click at [101, 292] on span "play_arrow" at bounding box center [98, 297] width 10 height 10
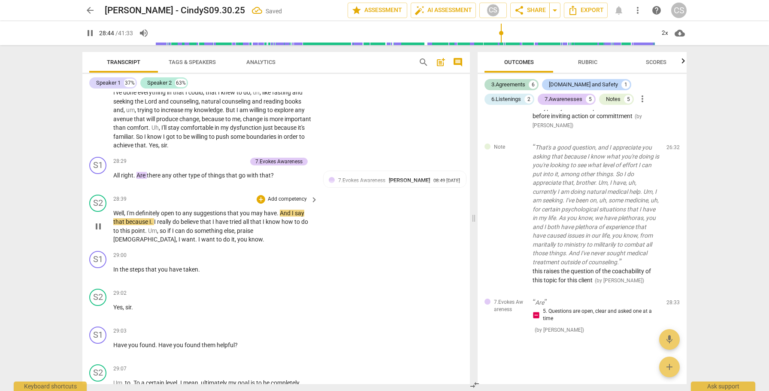
scroll to position [5610, 0]
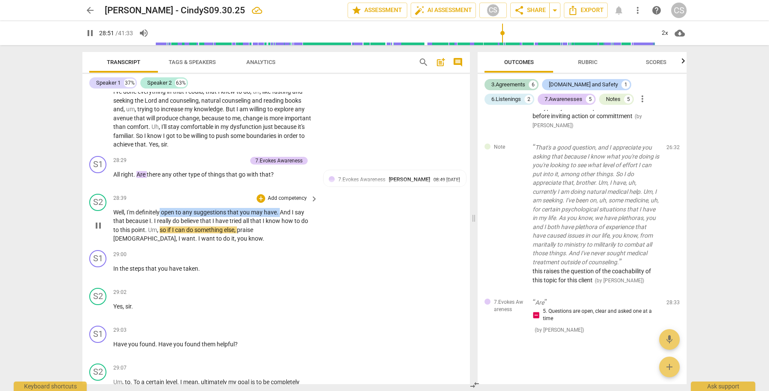
drag, startPoint x: 161, startPoint y: 202, endPoint x: 280, endPoint y: 203, distance: 118.9
click at [280, 208] on p "Well , I'm definitely open to any suggestions that you may have . And I say tha…" at bounding box center [213, 225] width 200 height 35
click at [286, 194] on div "+" at bounding box center [288, 192] width 9 height 9
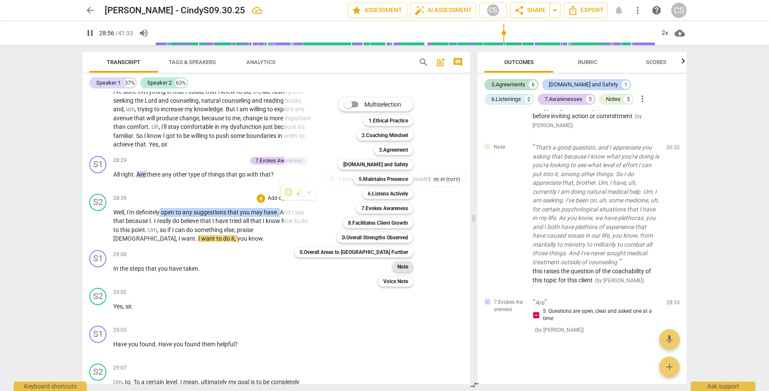
click at [397, 266] on b "Note" at bounding box center [402, 266] width 11 height 10
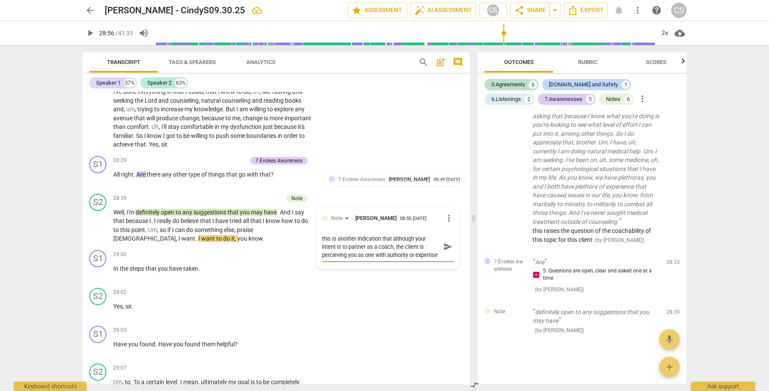
scroll to position [7, 0]
click at [97, 267] on span "play_arrow" at bounding box center [98, 272] width 10 height 10
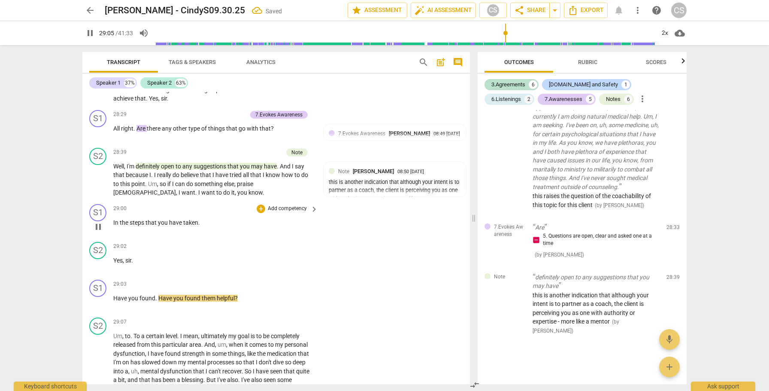
scroll to position [5662, 0]
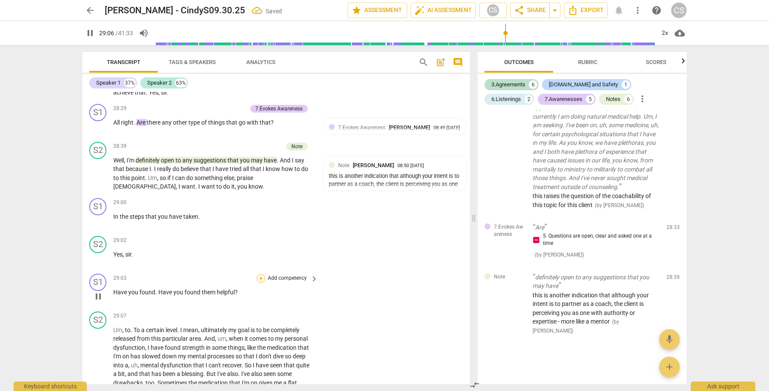
click at [263, 274] on div "+" at bounding box center [261, 278] width 9 height 9
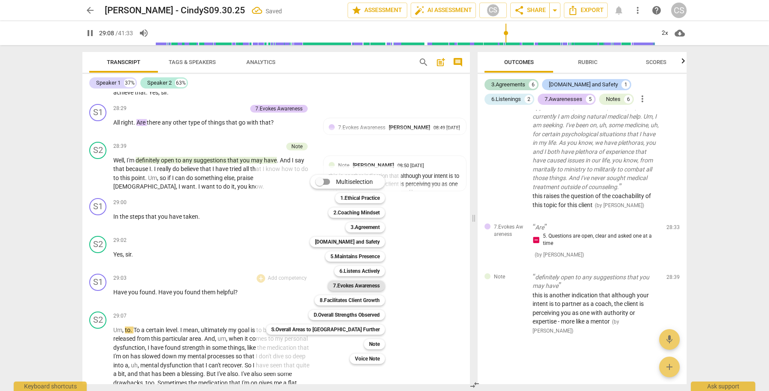
click at [333, 286] on b "7.Evokes Awareness" at bounding box center [356, 285] width 47 height 10
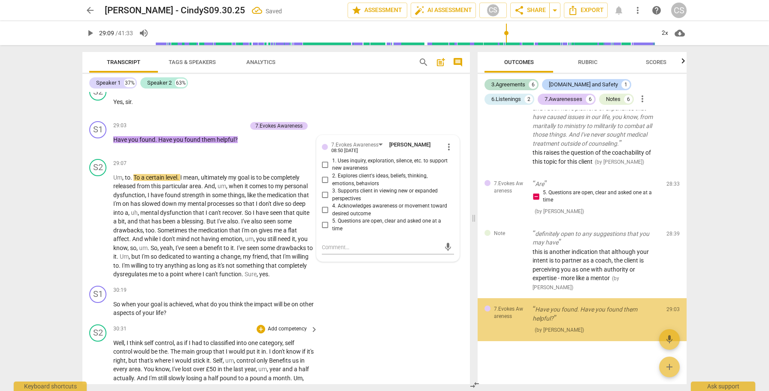
scroll to position [1728, 0]
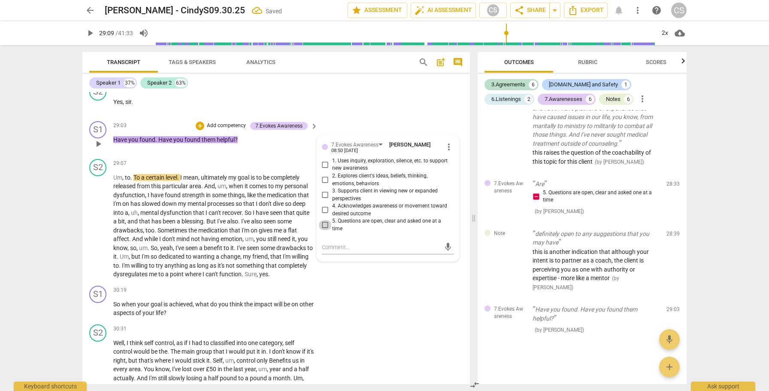
click at [324, 220] on input "5. Questions are open, clear and asked one at a time" at bounding box center [325, 225] width 14 height 10
click at [101, 221] on span "play_arrow" at bounding box center [98, 226] width 10 height 10
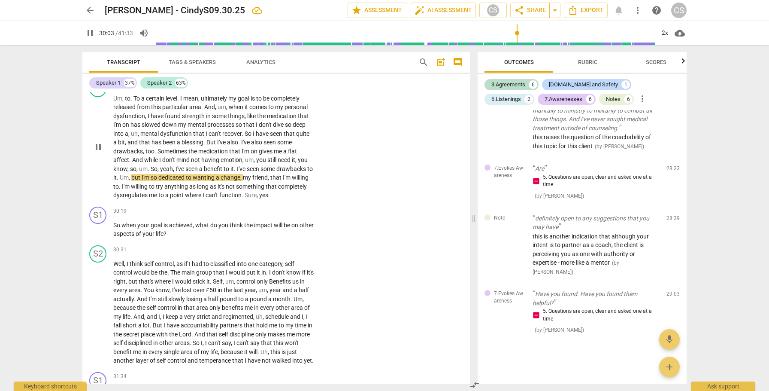
scroll to position [5893, 0]
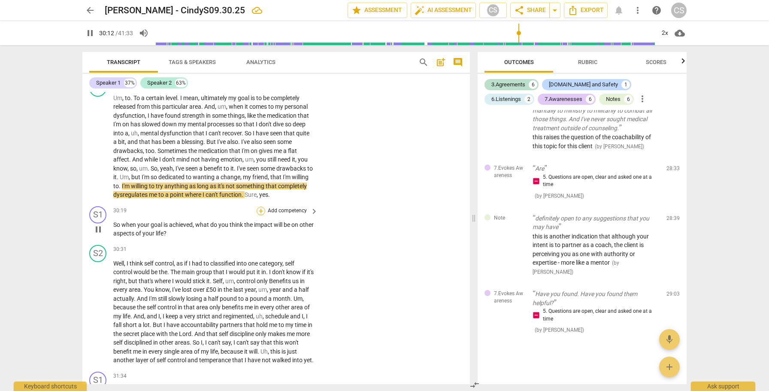
click at [261, 206] on div "+" at bounding box center [261, 210] width 9 height 9
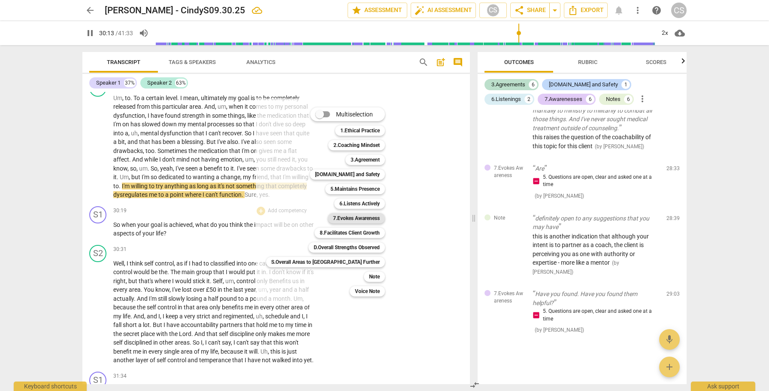
click at [333, 215] on b "7.Evokes Awareness" at bounding box center [356, 218] width 47 height 10
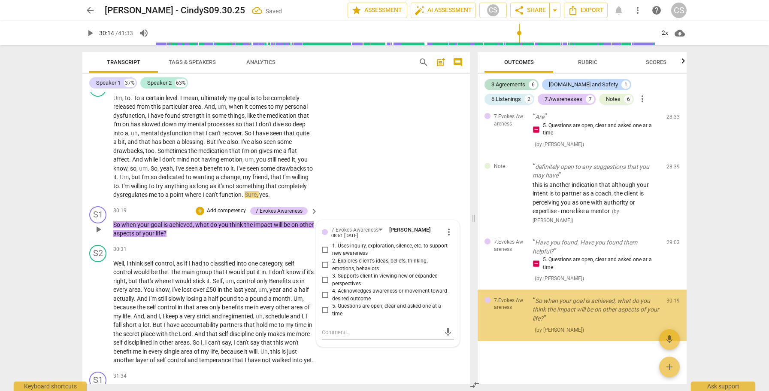
scroll to position [1795, 0]
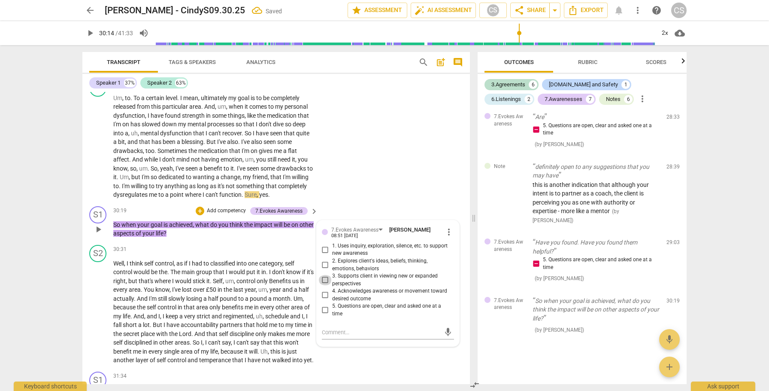
click at [323, 275] on input "3. Supports client in viewing new or expanded perspectives" at bounding box center [325, 280] width 14 height 10
click at [95, 308] on span "play_arrow" at bounding box center [98, 311] width 10 height 10
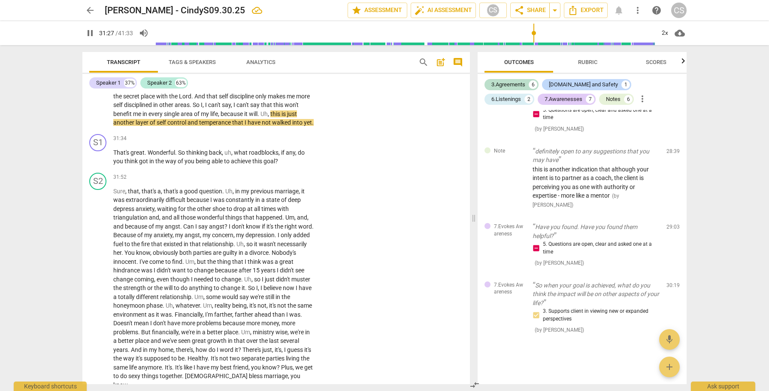
scroll to position [6131, 0]
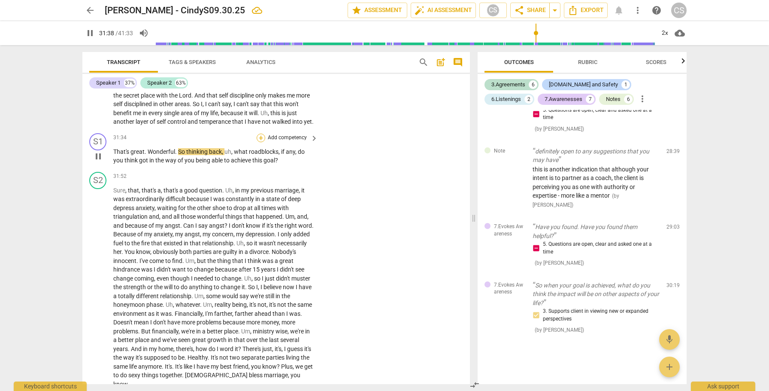
click at [261, 137] on div "+" at bounding box center [261, 137] width 9 height 9
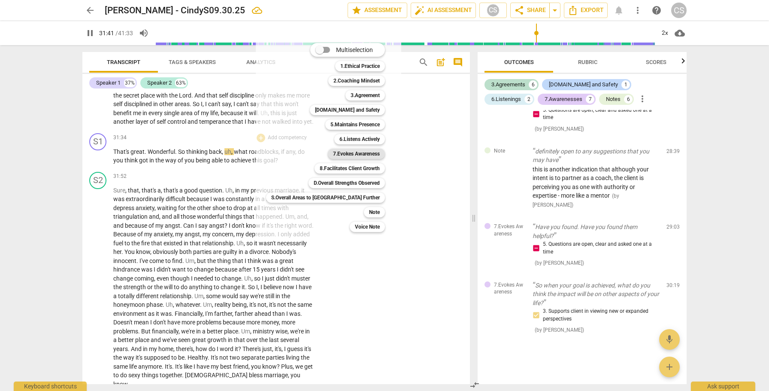
click at [333, 154] on b "7.Evokes Awareness" at bounding box center [356, 153] width 47 height 10
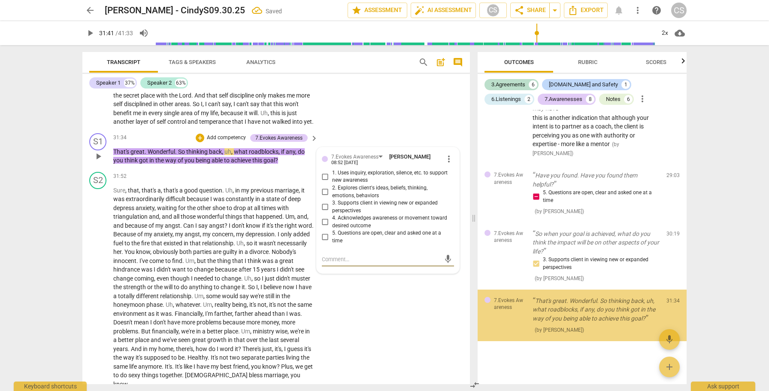
scroll to position [1862, 0]
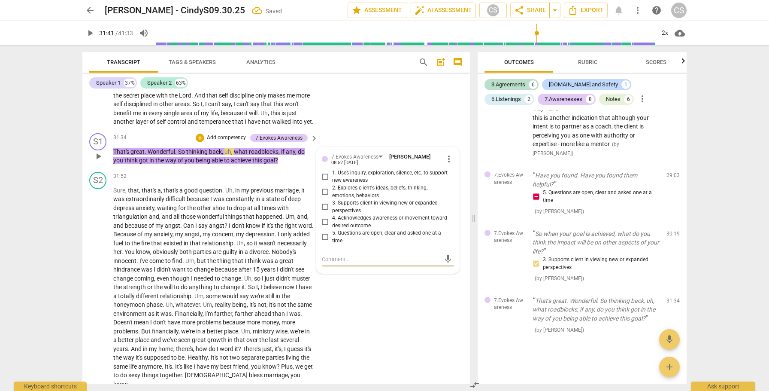
click at [324, 192] on input "2. Explores client's ideas, beliefs, thinking, emotions, behaviors" at bounding box center [325, 192] width 14 height 10
click at [97, 284] on span "play_arrow" at bounding box center [98, 287] width 10 height 10
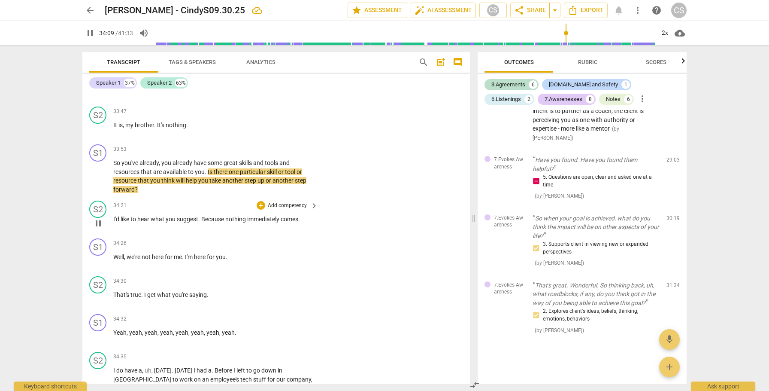
scroll to position [6457, 0]
click at [261, 145] on div "+" at bounding box center [261, 149] width 9 height 9
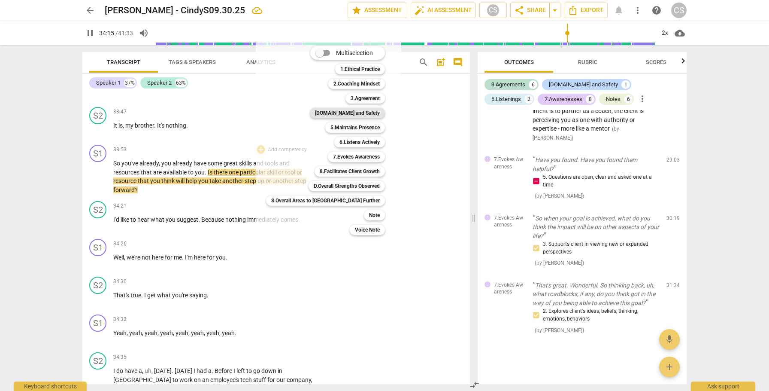
click at [328, 112] on b "[DOMAIN_NAME] and Safety" at bounding box center [347, 113] width 65 height 10
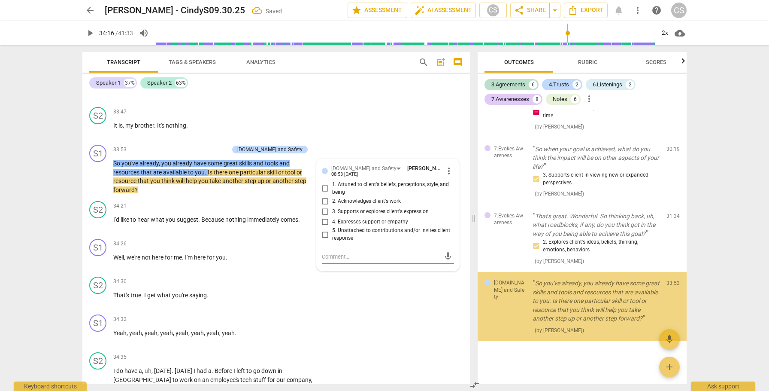
scroll to position [1946, 0]
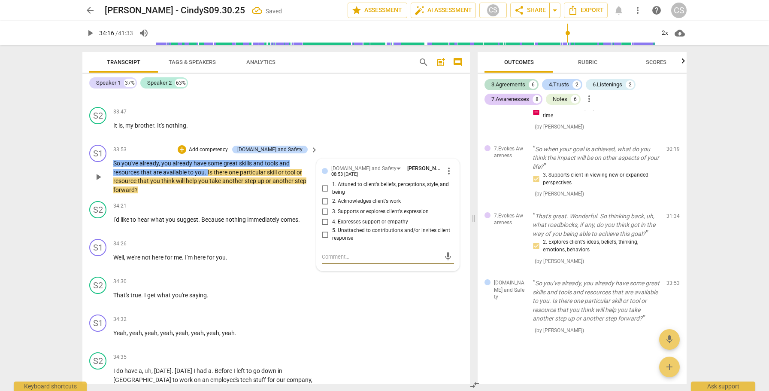
click at [324, 183] on input "1. Attuned to client's beliefs, perceptions, style, and being" at bounding box center [325, 188] width 14 height 10
click at [336, 252] on textarea at bounding box center [381, 256] width 118 height 8
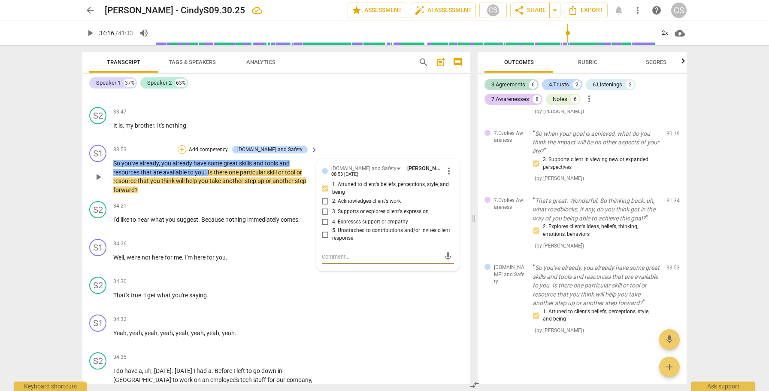
click at [186, 145] on div "+" at bounding box center [182, 149] width 9 height 9
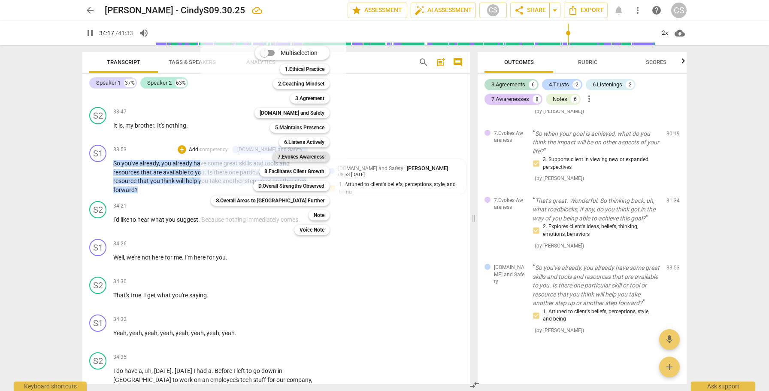
click at [278, 157] on b "7.Evokes Awareness" at bounding box center [301, 156] width 47 height 10
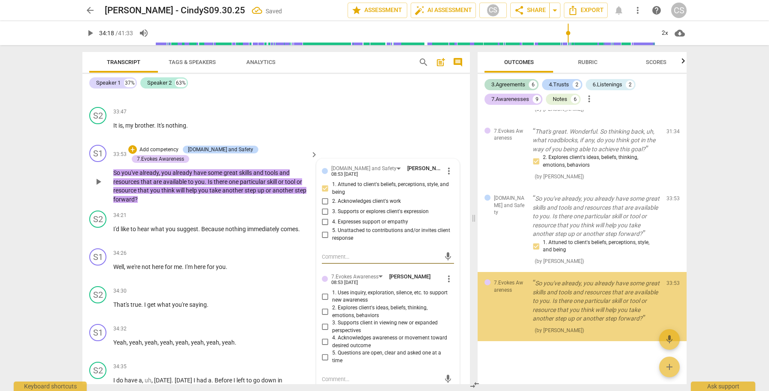
scroll to position [2031, 0]
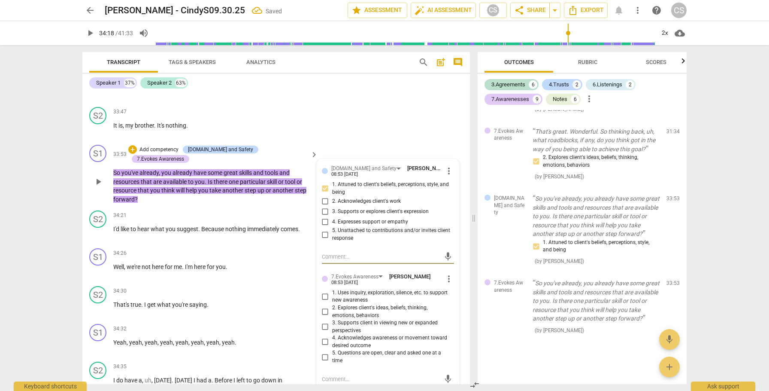
click at [324, 351] on input "5. Questions are open, clear and asked one at a time" at bounding box center [325, 356] width 14 height 10
click at [336, 375] on textarea at bounding box center [381, 379] width 118 height 8
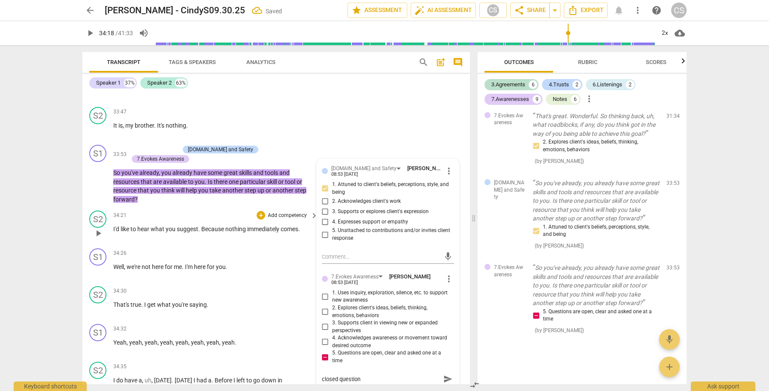
click at [100, 228] on span "play_arrow" at bounding box center [98, 233] width 10 height 10
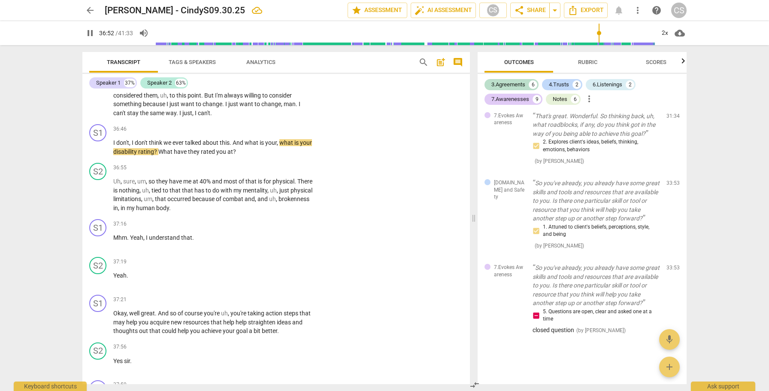
scroll to position [6994, 0]
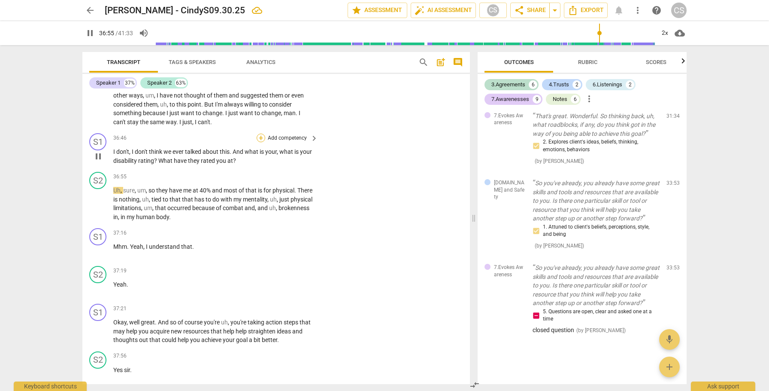
click at [261, 133] on div "+" at bounding box center [261, 137] width 9 height 9
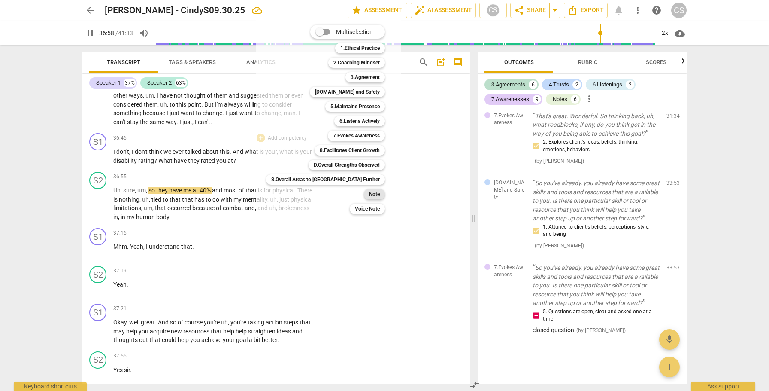
click at [369, 196] on b "Note" at bounding box center [374, 194] width 11 height 10
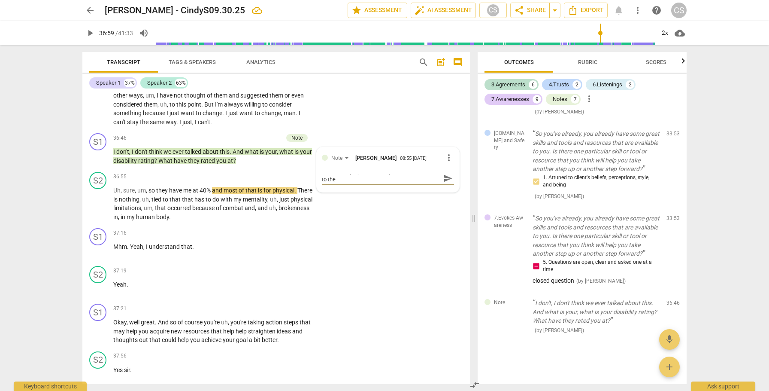
scroll to position [0, 0]
click at [443, 177] on span "send" at bounding box center [447, 181] width 9 height 9
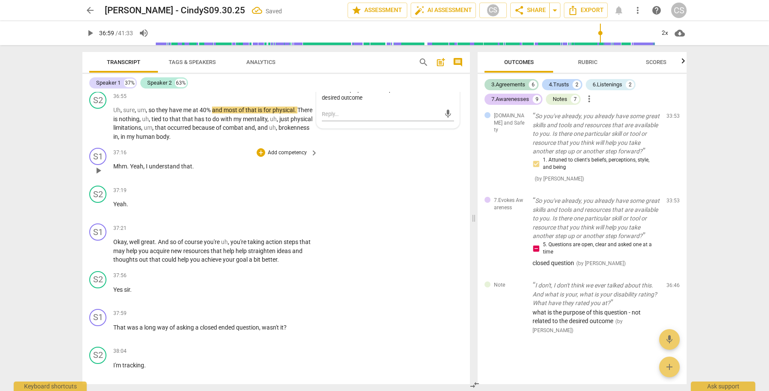
scroll to position [7086, 0]
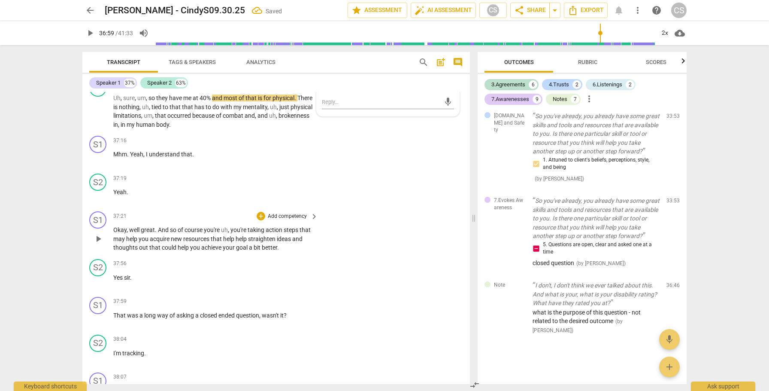
click at [102, 233] on span "play_arrow" at bounding box center [98, 238] width 10 height 10
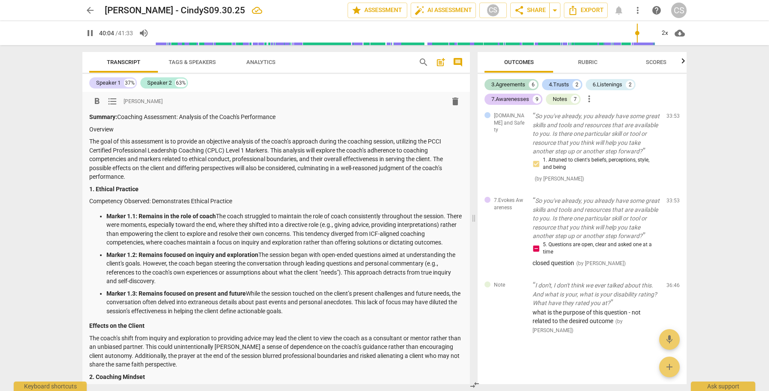
scroll to position [0, 0]
click at [91, 31] on span "pause" at bounding box center [90, 33] width 10 height 10
click at [442, 63] on span "post_add" at bounding box center [441, 62] width 10 height 10
click at [113, 103] on span "format_list_bulleted" at bounding box center [112, 101] width 10 height 10
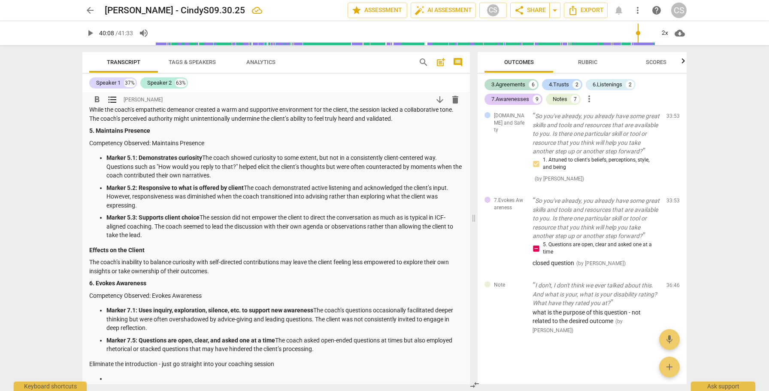
click at [113, 103] on span "format_list_bulleted" at bounding box center [112, 99] width 10 height 10
click at [99, 97] on span "format_bold" at bounding box center [97, 99] width 10 height 10
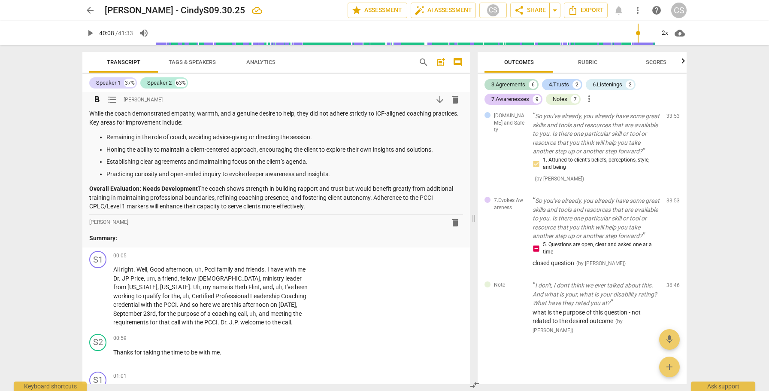
scroll to position [1055, 0]
click at [453, 219] on span "delete" at bounding box center [455, 221] width 10 height 10
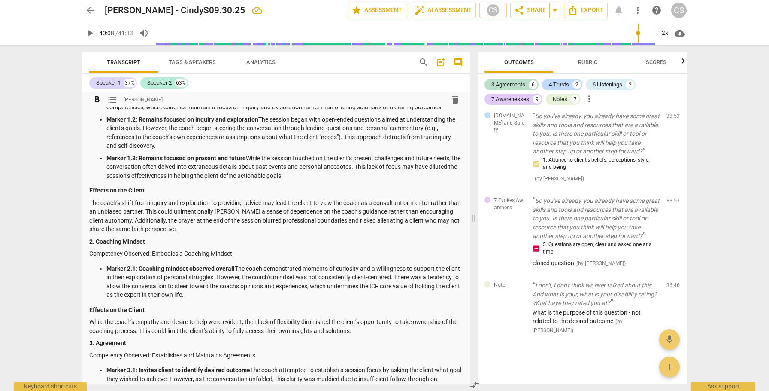
scroll to position [0, 0]
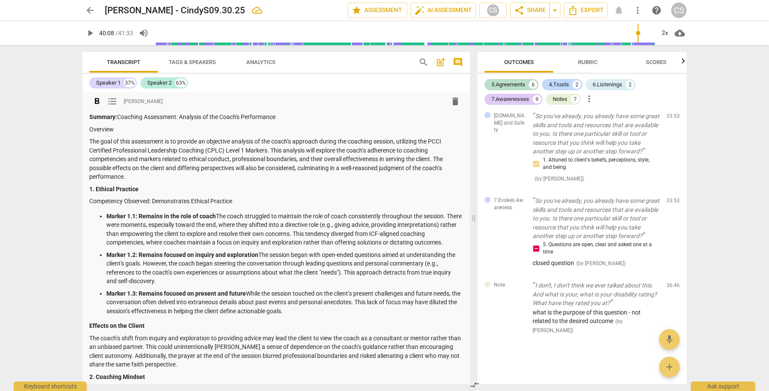
click at [90, 116] on strong "Summary:" at bounding box center [103, 116] width 28 height 7
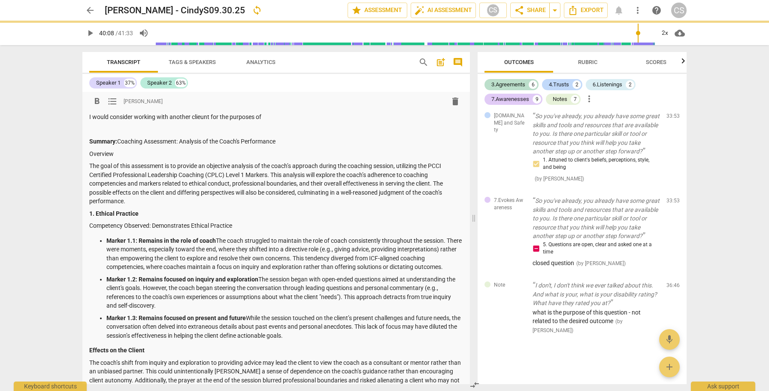
click at [205, 116] on p "I would consider working with another clieunt for the purposes of" at bounding box center [276, 116] width 374 height 9
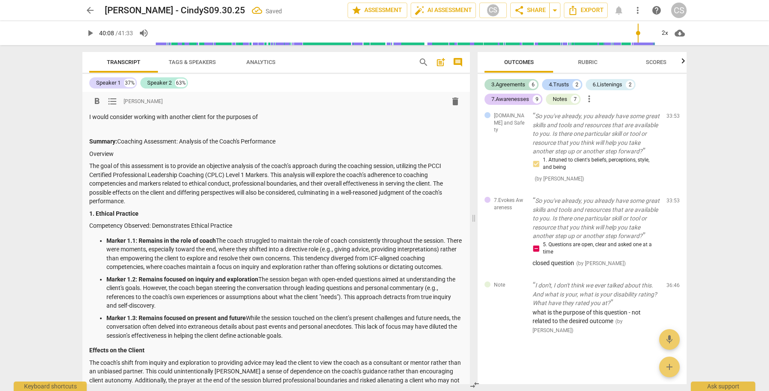
click at [271, 115] on p "I would consider working with another client for the purposes of" at bounding box center [276, 116] width 374 height 9
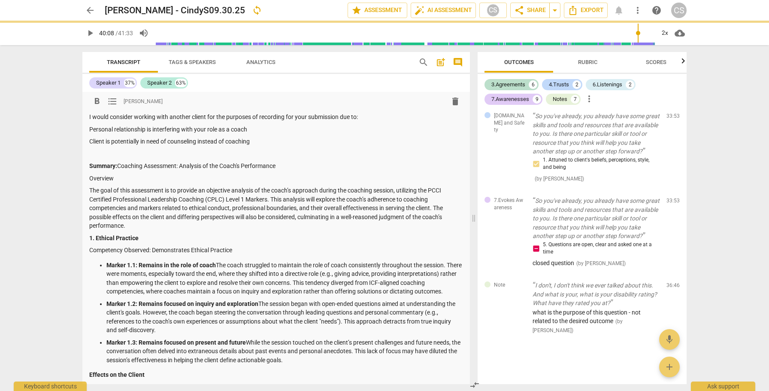
click at [89, 143] on p "Client is potentially in need of counseling instead of coaching" at bounding box center [276, 141] width 374 height 9
